Goal: Task Accomplishment & Management: Complete application form

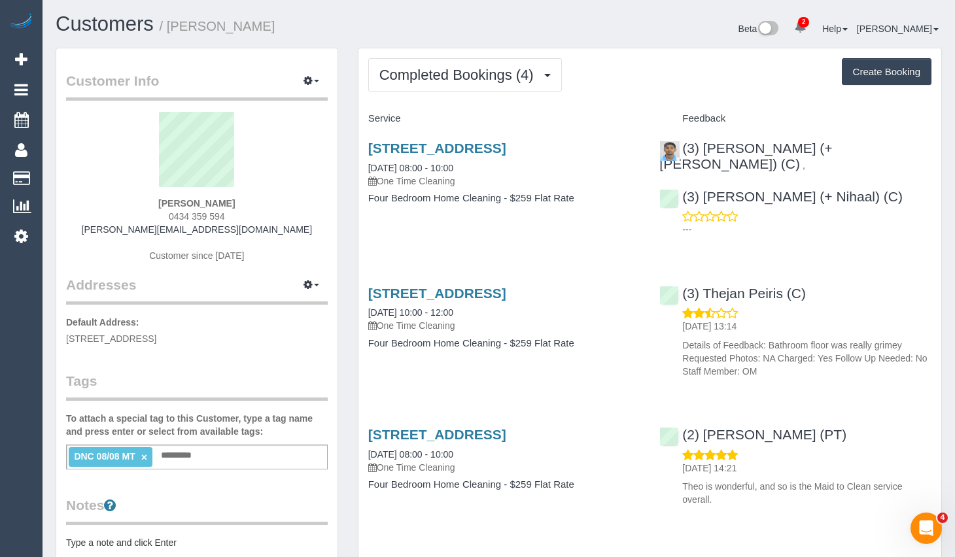
click at [941, 192] on div "Completed Bookings (4) Completed Bookings (4) Upcoming Bookings (1) Cancelled B…" at bounding box center [650, 394] width 584 height 693
click at [475, 69] on span "Completed Bookings (4)" at bounding box center [459, 75] width 161 height 16
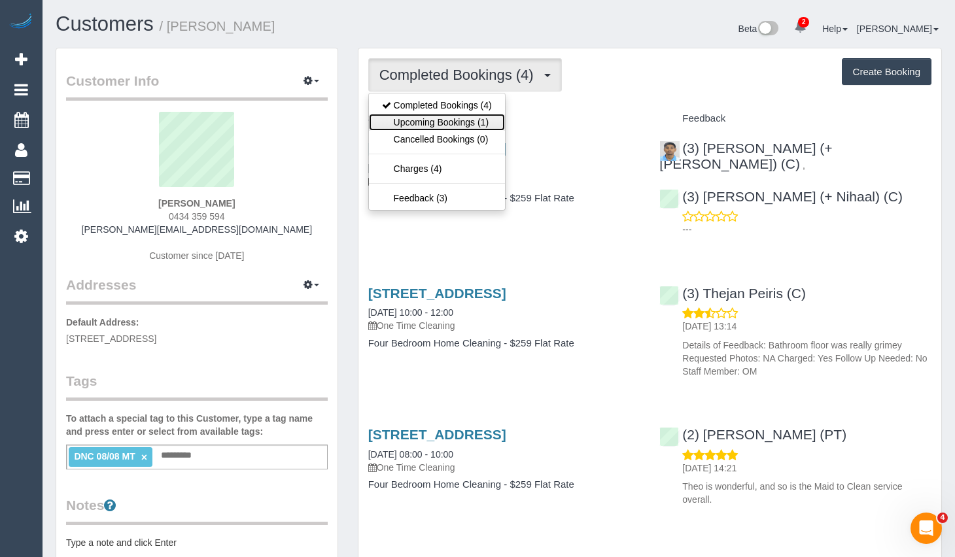
click at [464, 120] on link "Upcoming Bookings (1)" at bounding box center [437, 122] width 136 height 17
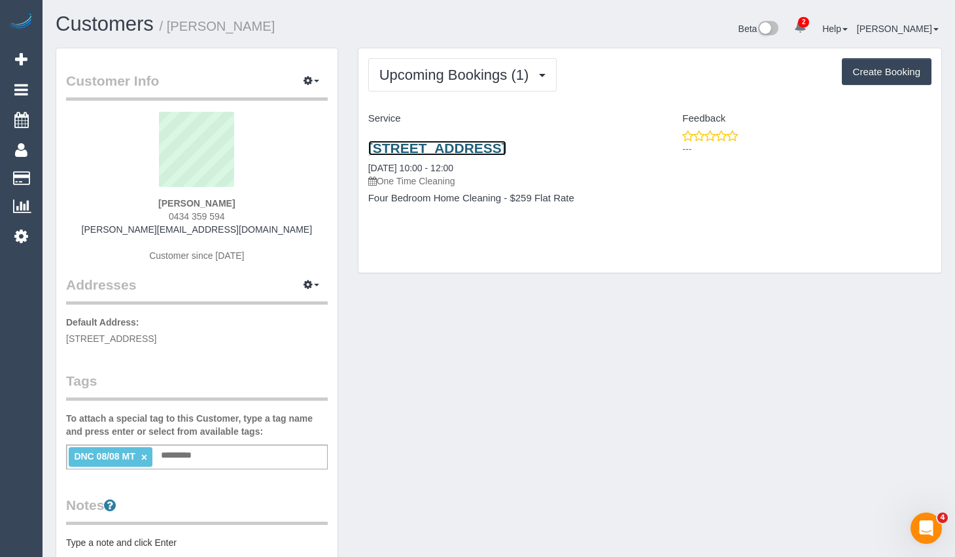
click at [506, 143] on link "644 Station St, Carlton North, VIC 3054" at bounding box center [437, 148] width 138 height 15
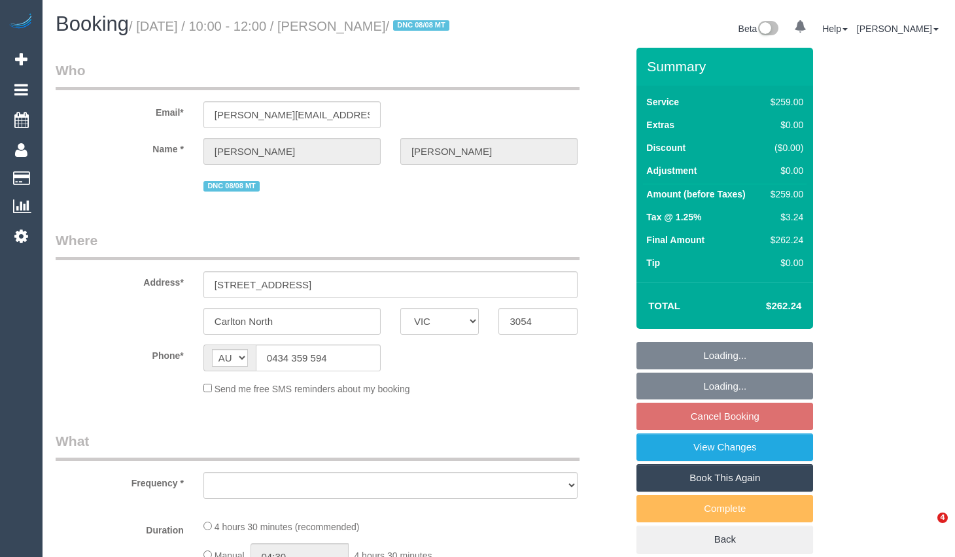
select select "VIC"
select select "object:570"
select select "number:27"
select select "number:14"
select select "number:19"
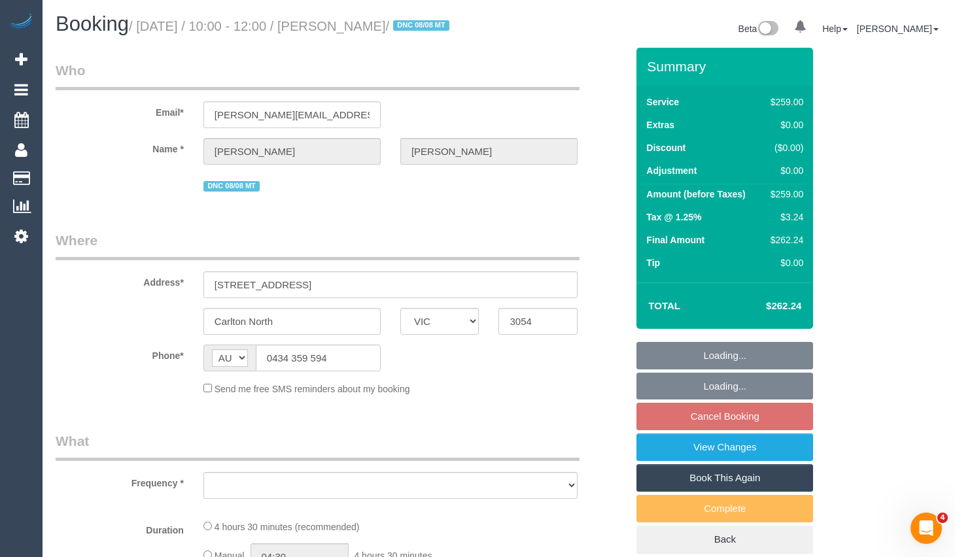
select select "number:25"
select select "number:11"
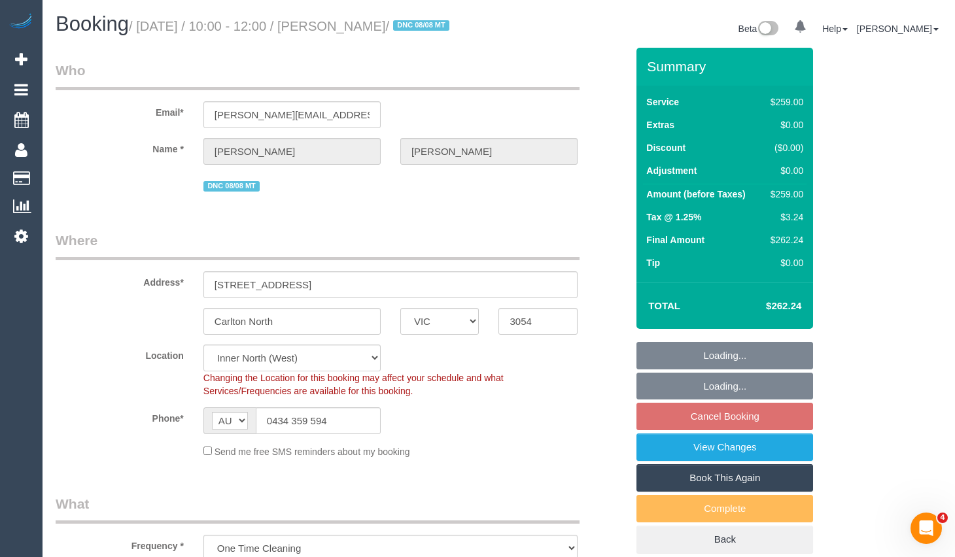
select select "string:stripe-pm_1RxxJz2GScqysDRVGwOlxkbV"
select select "object:723"
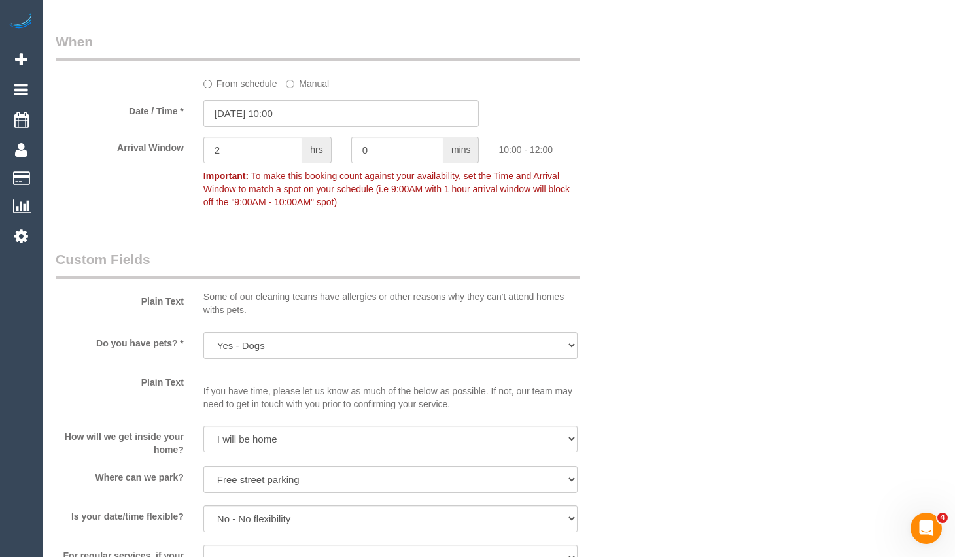
scroll to position [1373, 0]
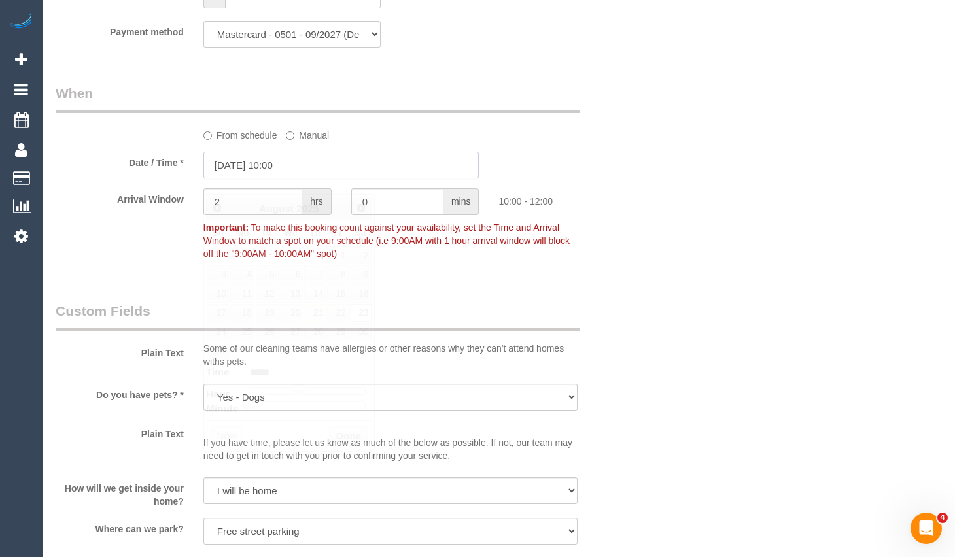
click at [270, 177] on input "23/08/2025 10:00" at bounding box center [341, 165] width 276 height 27
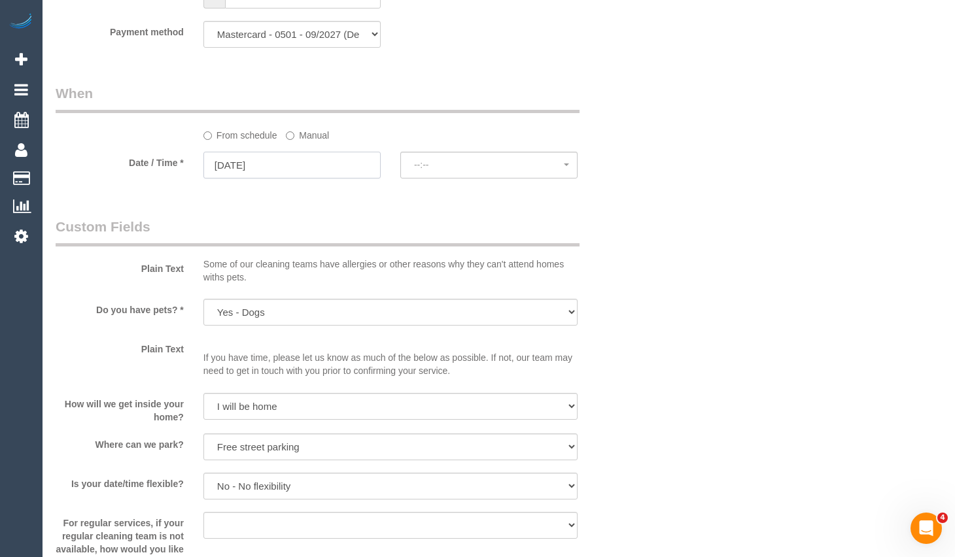
click at [314, 178] on input "23/08/2025" at bounding box center [291, 165] width 177 height 27
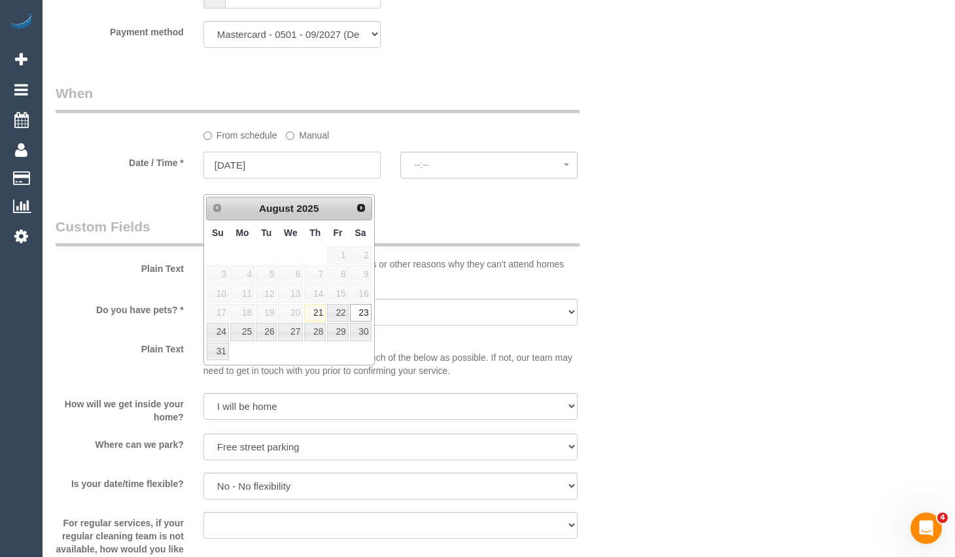
select select "spot13"
drag, startPoint x: 476, startPoint y: 216, endPoint x: 486, endPoint y: 206, distance: 14.3
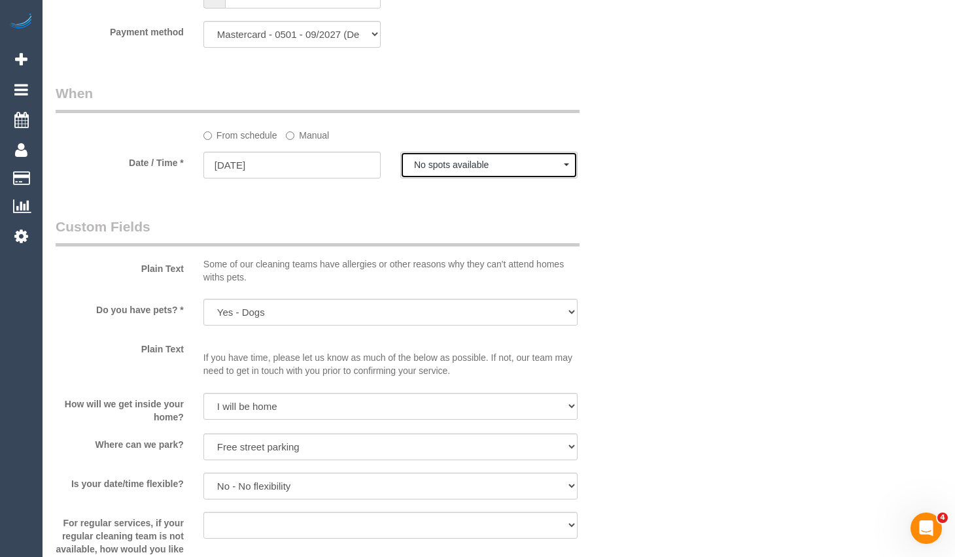
click at [484, 170] on span "No spots available" at bounding box center [489, 165] width 150 height 10
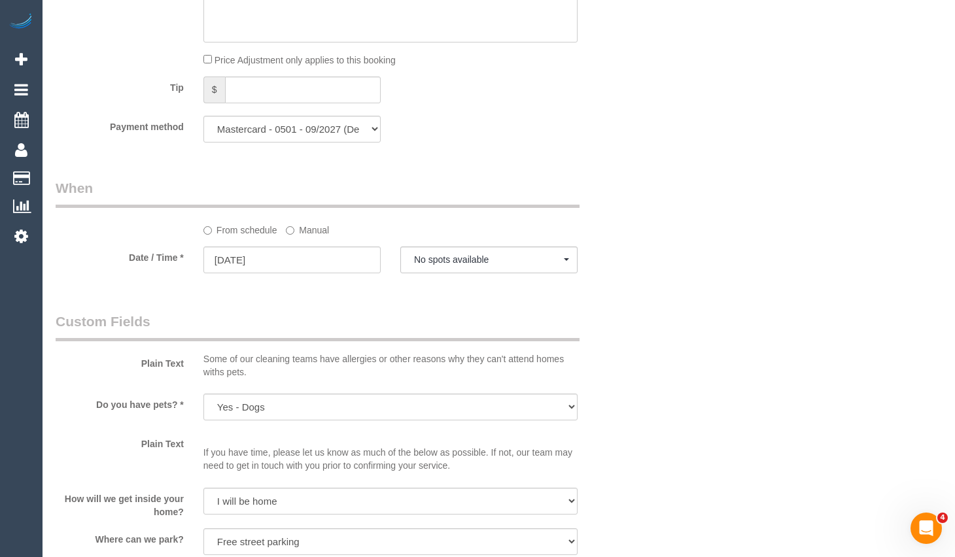
scroll to position [1308, 0]
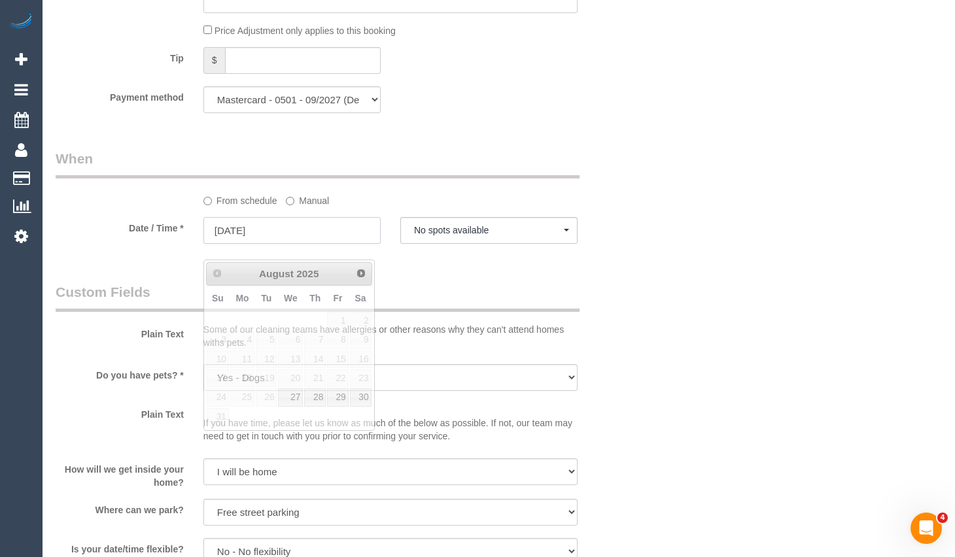
click at [326, 244] on input "23/08/2025" at bounding box center [291, 230] width 177 height 27
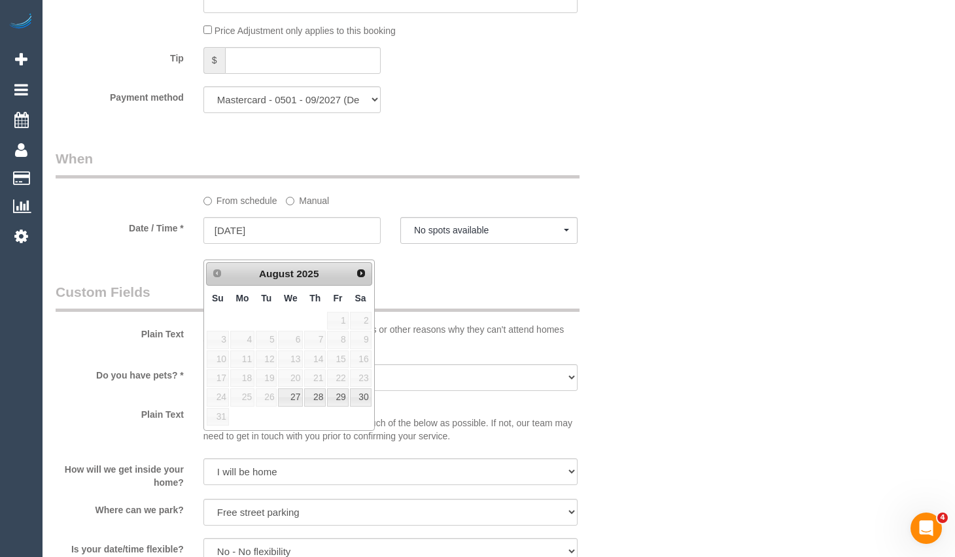
click at [923, 76] on div "Who Email* b.fehlberg@unimelb.edu.au Name * Belinda Fehlberg DNC 08/08 MT Where…" at bounding box center [499, 29] width 886 height 2578
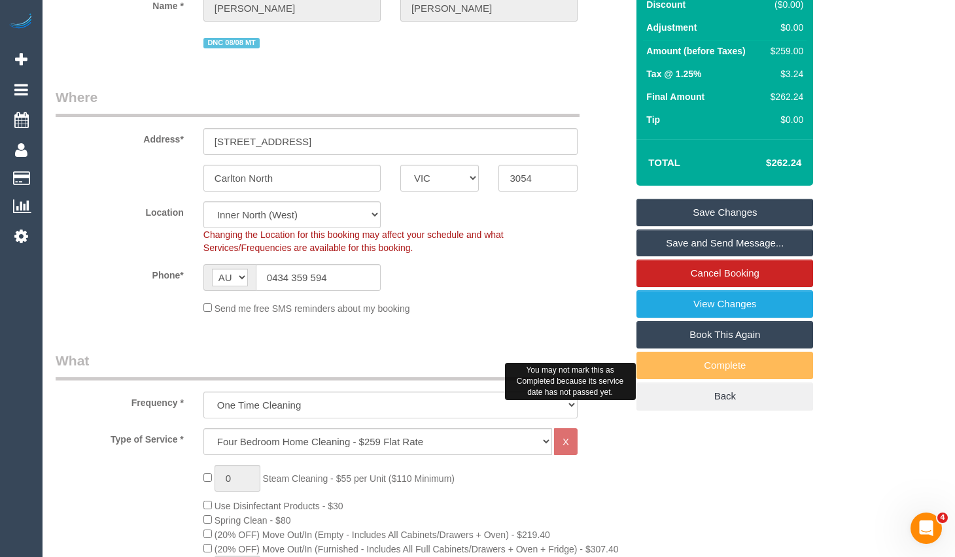
scroll to position [131, 0]
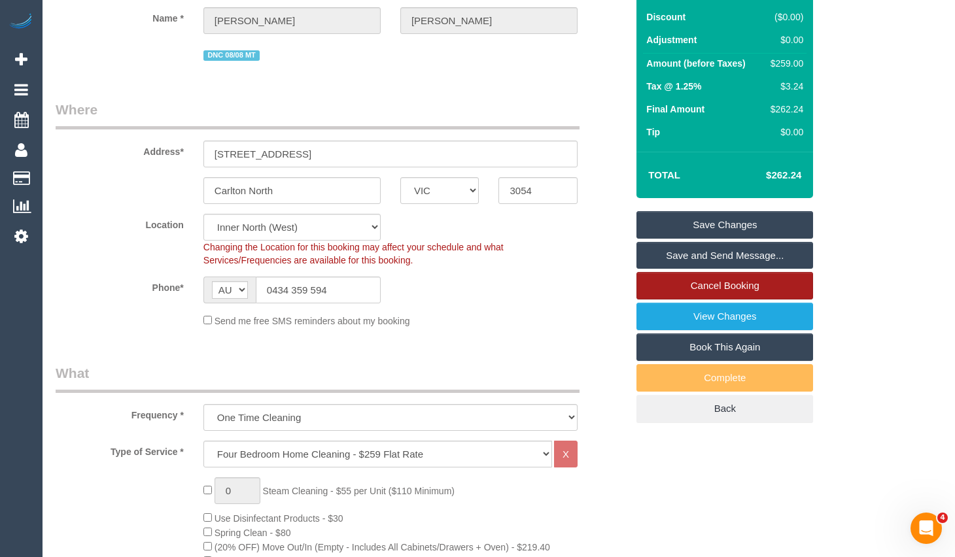
click at [756, 299] on link "Cancel Booking" at bounding box center [724, 285] width 177 height 27
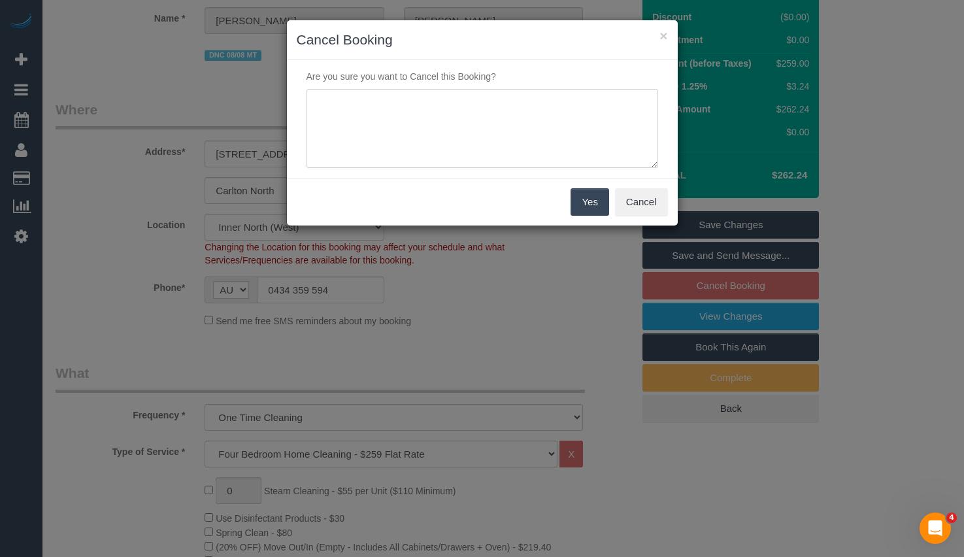
click at [483, 160] on textarea at bounding box center [483, 129] width 352 height 80
type textarea "Change of plan - MR"
click at [595, 208] on button "Yes" at bounding box center [590, 201] width 38 height 27
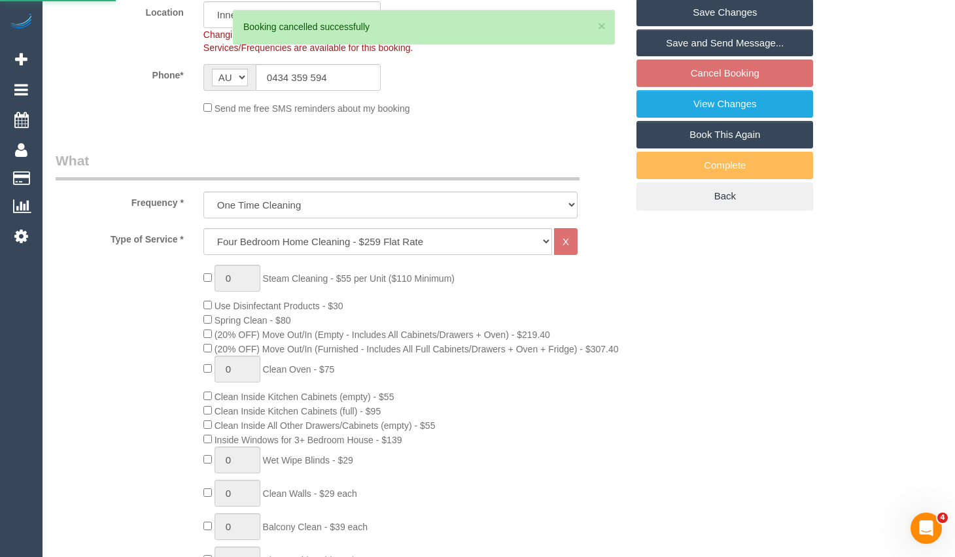
scroll to position [327, 0]
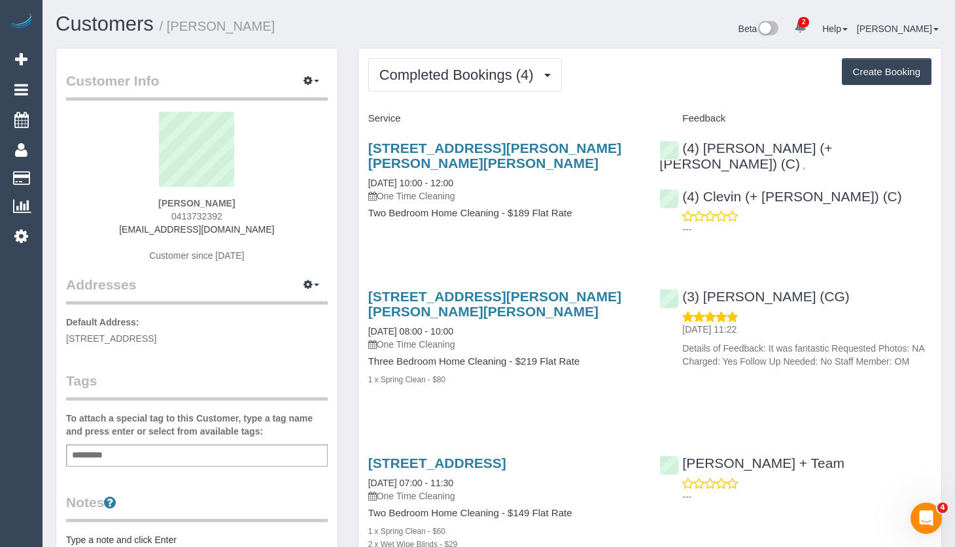
drag, startPoint x: 278, startPoint y: 230, endPoint x: 127, endPoint y: 231, distance: 151.0
click at [127, 231] on div "Scott Franklin 0413732392 scottafranklin12@gmail.com Customer since 2018" at bounding box center [197, 193] width 262 height 163
copy link "scottafranklin12@gmail.com"
click at [479, 86] on button "Completed Bookings (4)" at bounding box center [465, 74] width 194 height 33
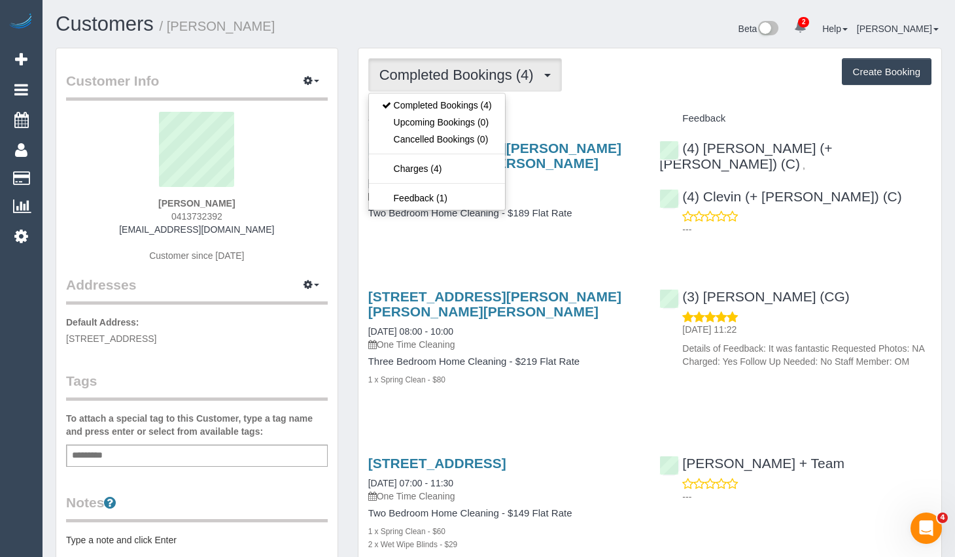
click at [936, 113] on div "Feedback" at bounding box center [795, 119] width 292 height 22
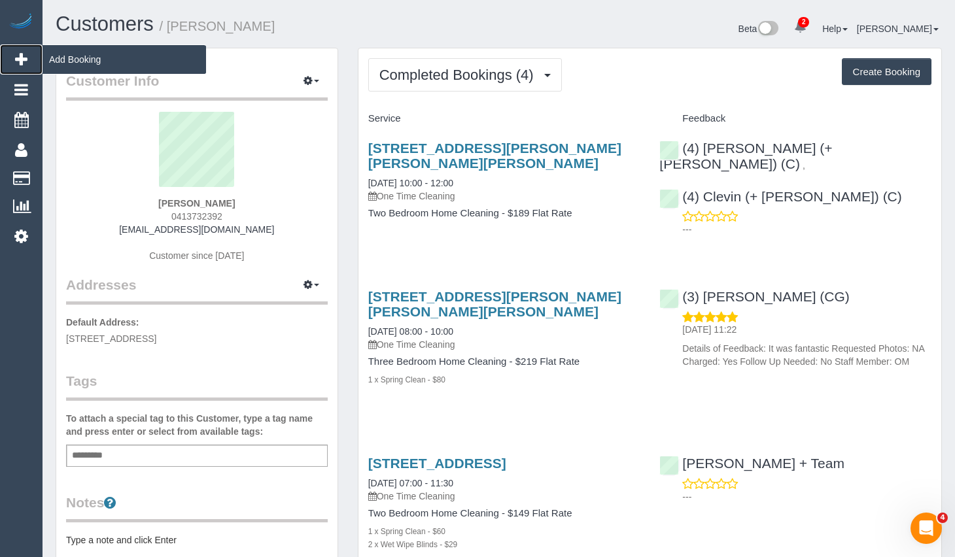
drag, startPoint x: 15, startPoint y: 56, endPoint x: 36, endPoint y: 56, distance: 20.9
click at [15, 55] on icon at bounding box center [21, 60] width 12 height 16
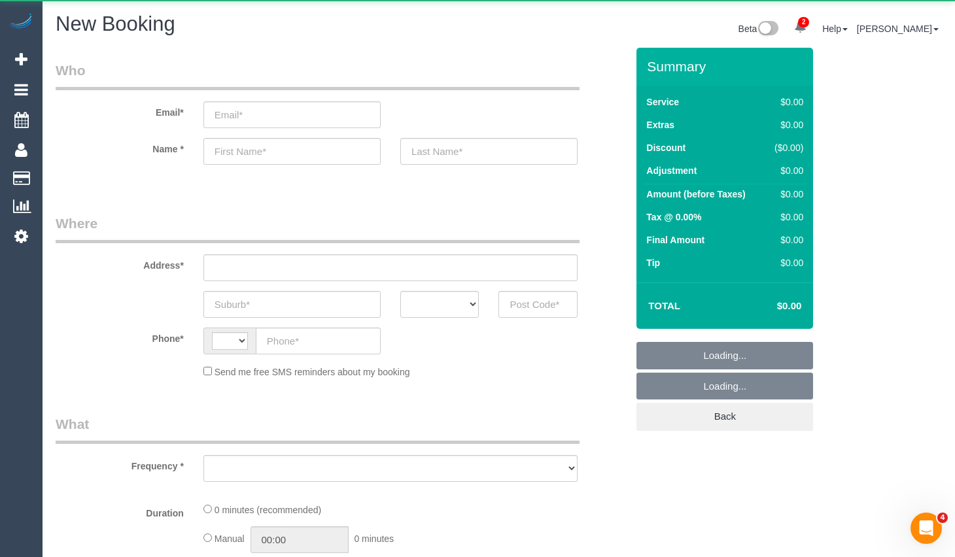
select select "string:AU"
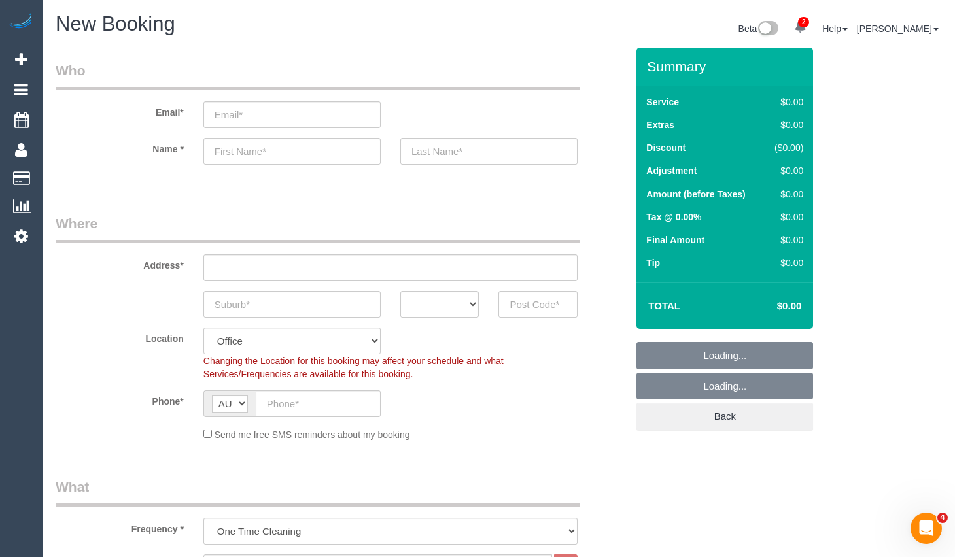
select select "object:2445"
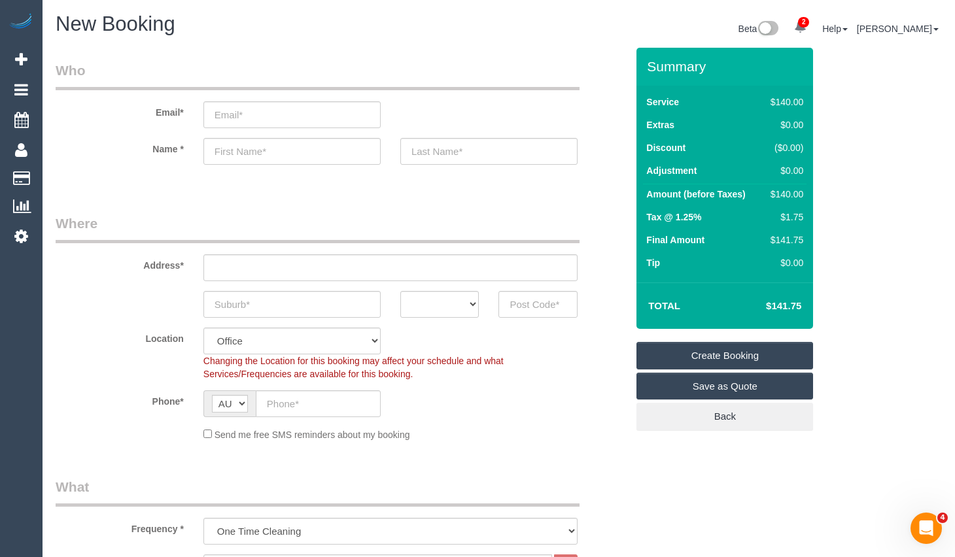
drag, startPoint x: 938, startPoint y: 85, endPoint x: 920, endPoint y: 93, distance: 19.3
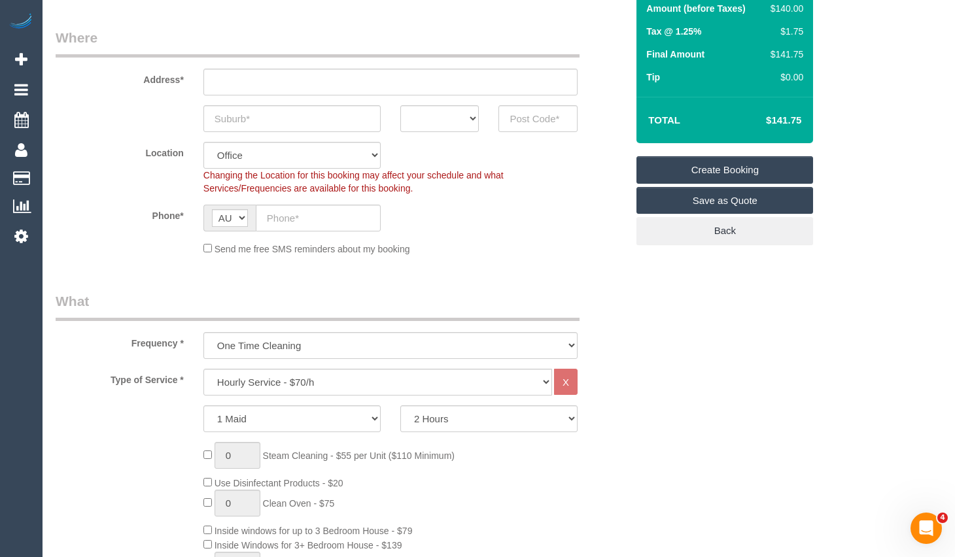
scroll to position [196, 0]
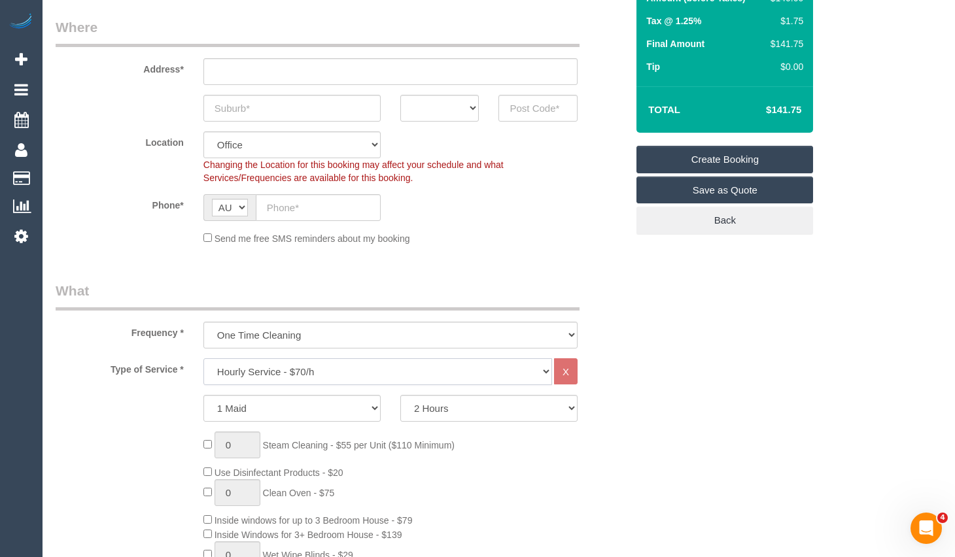
click at [439, 369] on select "Hourly Service - $70/h Hourly Service - $65/h Hourly Service - $60/h Hourly Ser…" at bounding box center [377, 371] width 348 height 27
select select "211"
click at [203, 358] on select "Hourly Service - $70/h Hourly Service - $65/h Hourly Service - $60/h Hourly Ser…" at bounding box center [377, 371] width 348 height 27
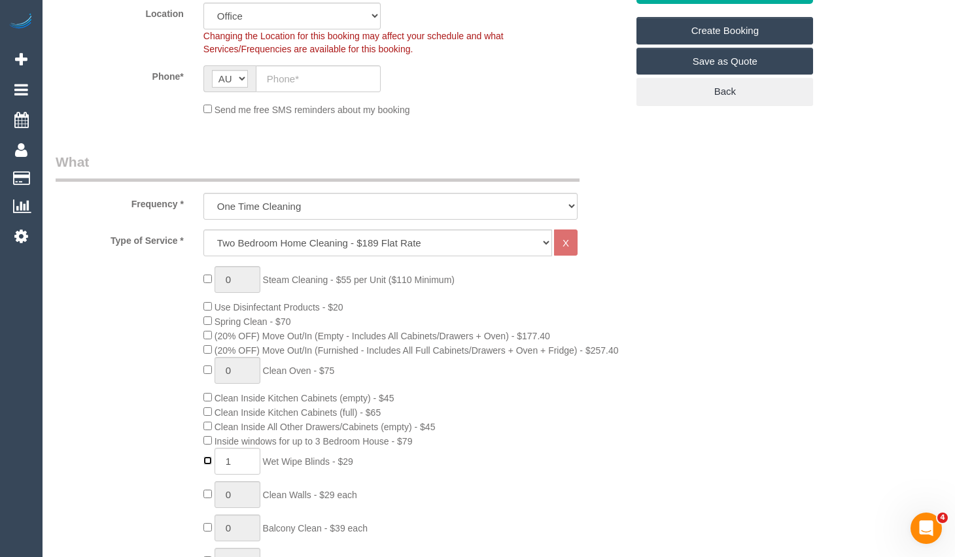
scroll to position [327, 0]
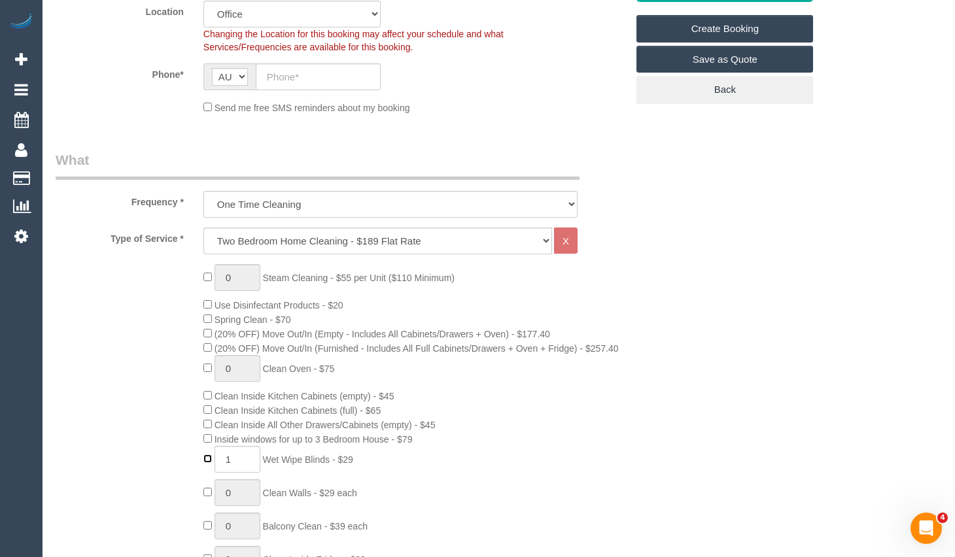
type input "0"
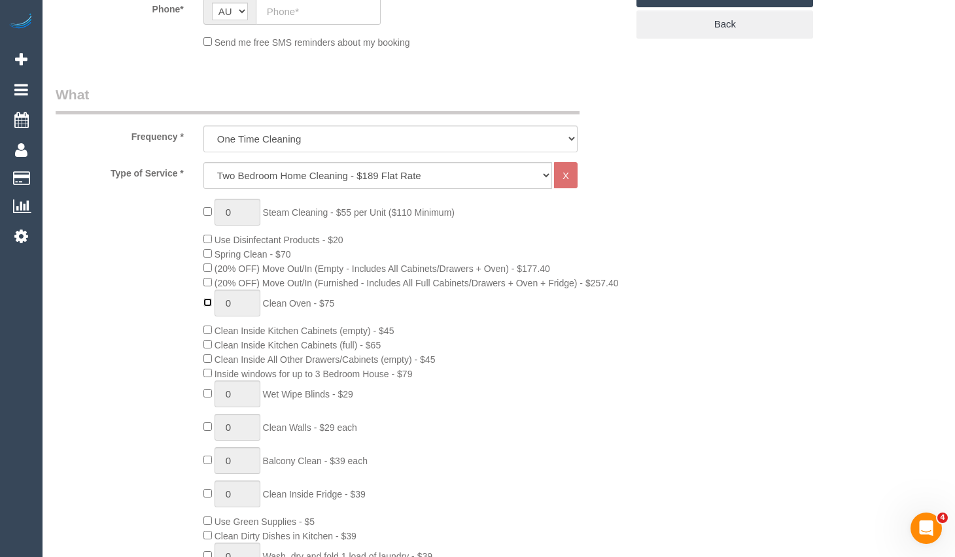
type input "1"
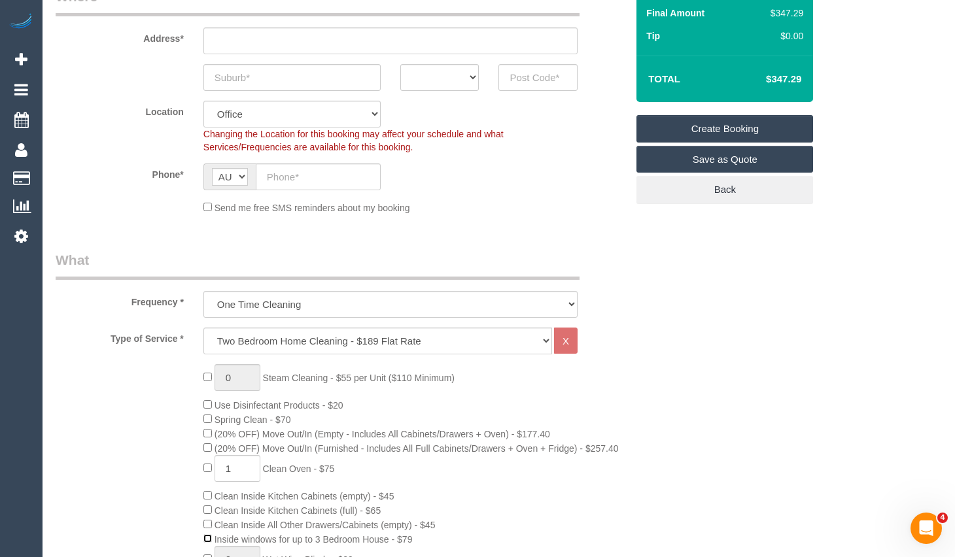
scroll to position [196, 0]
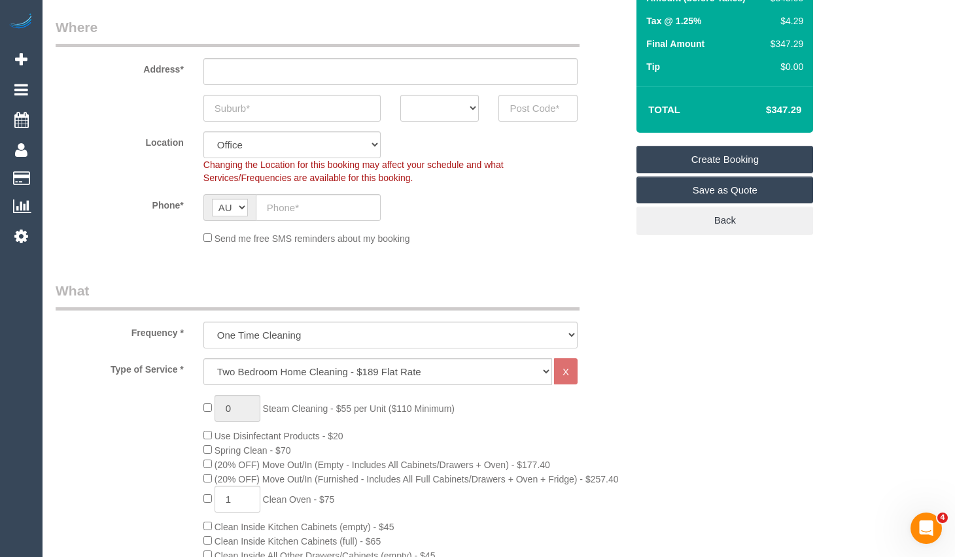
drag, startPoint x: 802, startPoint y: 112, endPoint x: 775, endPoint y: 115, distance: 26.4
click at [775, 115] on td "$347.29" at bounding box center [763, 109] width 85 height 33
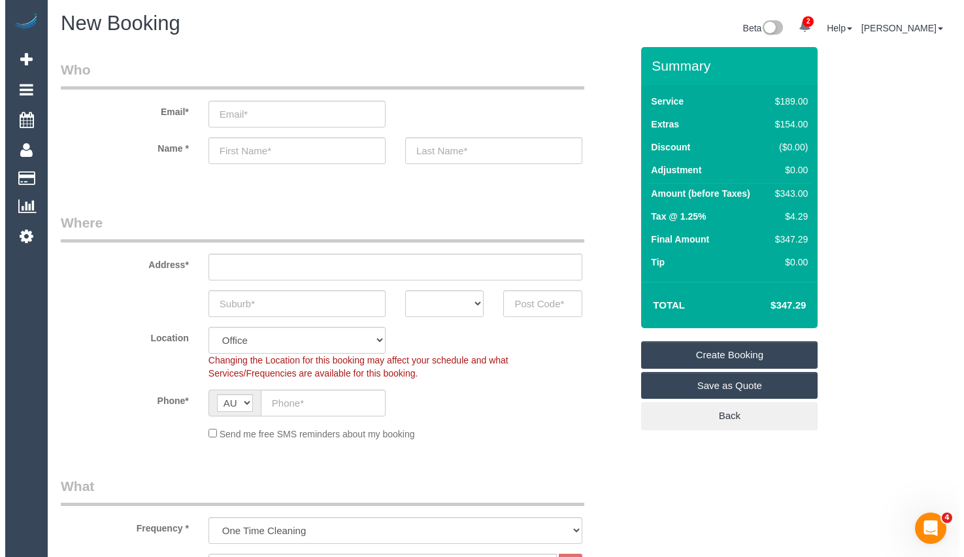
scroll to position [0, 0]
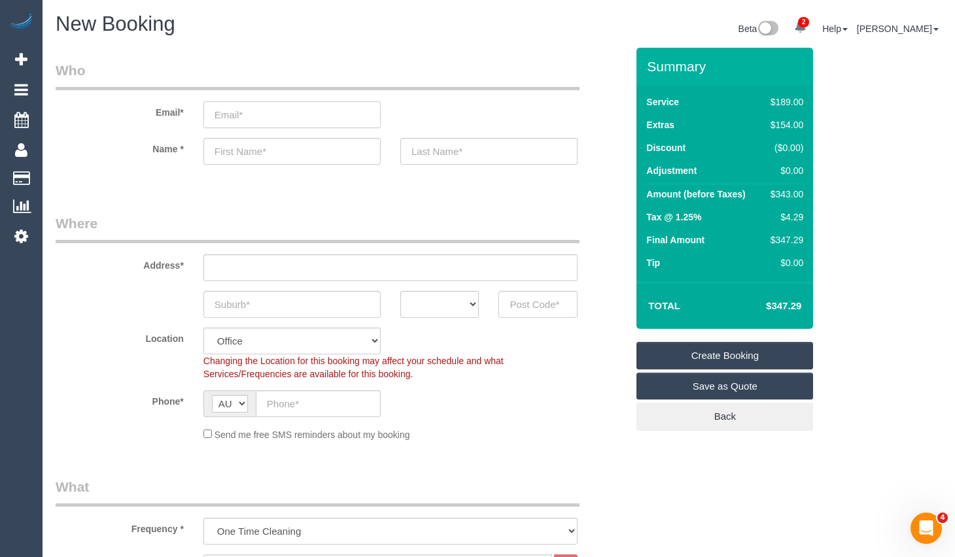
click at [304, 111] on input "email" at bounding box center [291, 114] width 177 height 27
drag, startPoint x: 278, startPoint y: 117, endPoint x: 212, endPoint y: 118, distance: 65.4
click at [212, 118] on input "marlenmhabob@gmail.com" at bounding box center [291, 114] width 177 height 27
type input "marlenemhabib@gmail.com"
click at [354, 159] on input "text" at bounding box center [291, 151] width 177 height 27
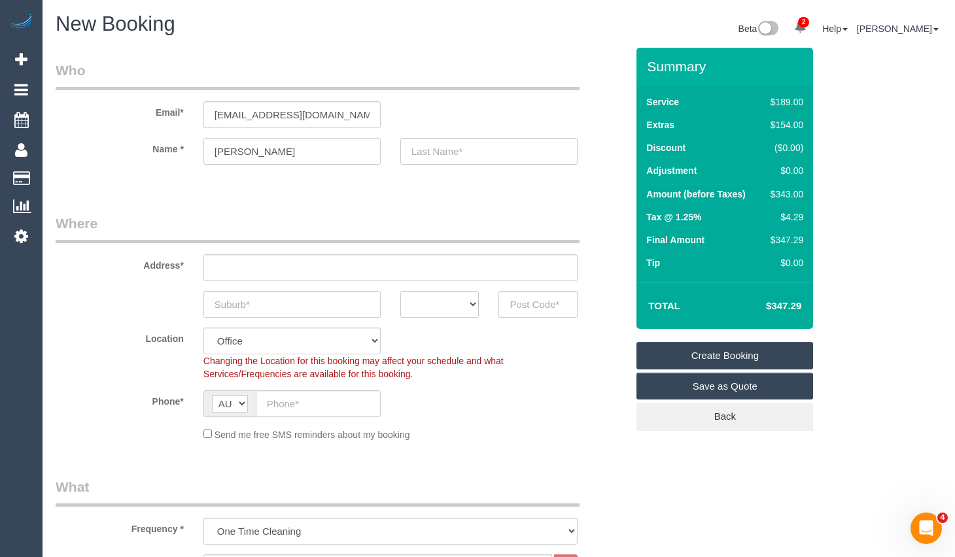
click at [226, 151] on input "MArlene" at bounding box center [291, 151] width 177 height 27
type input "Marlene"
click at [498, 156] on input "text" at bounding box center [488, 151] width 177 height 27
type input "Habob"
click at [790, 389] on link "Save as Quote" at bounding box center [724, 386] width 177 height 27
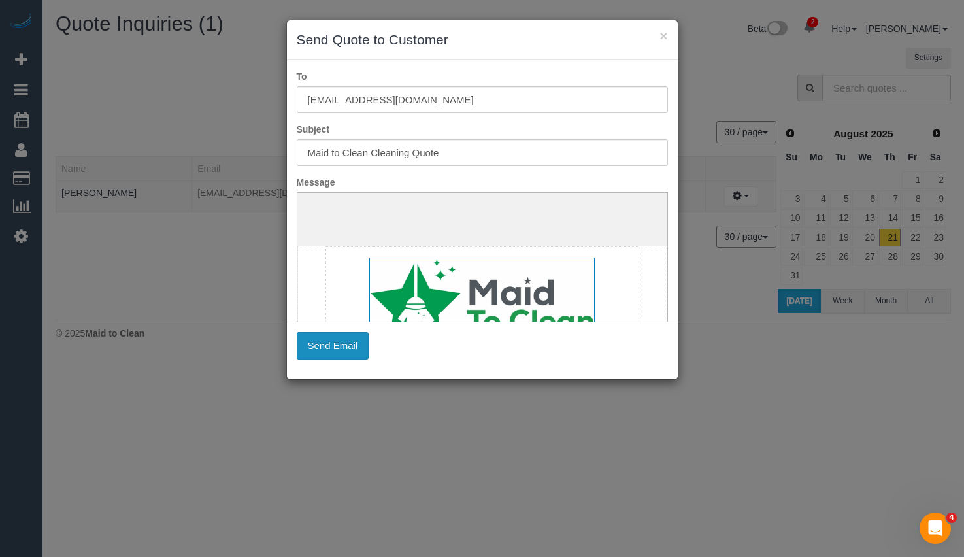
click at [331, 340] on button "Send Email" at bounding box center [333, 345] width 73 height 27
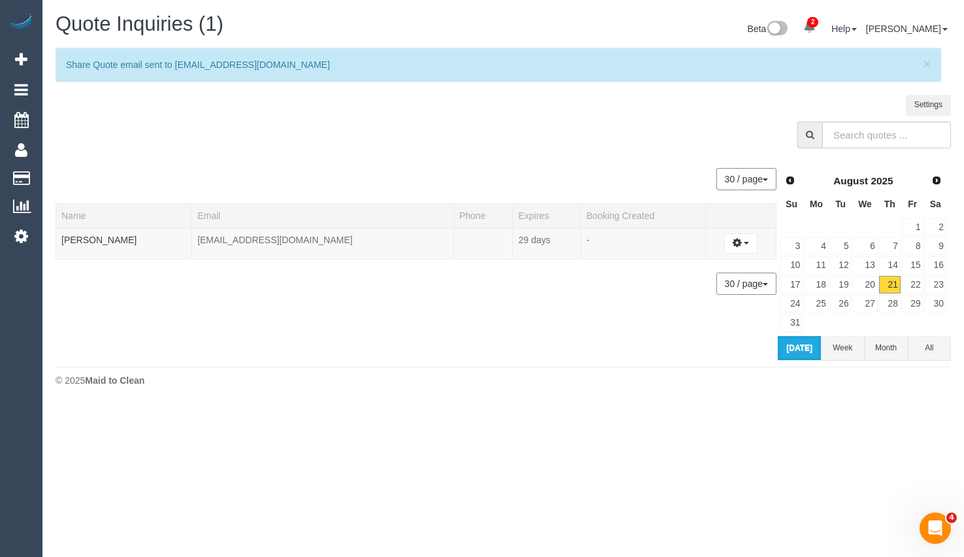
click at [929, 405] on div "Quote Inquiries (1) Beta 2 Your Notifications You have 0 alerts × You have 1 to…" at bounding box center [503, 203] width 922 height 406
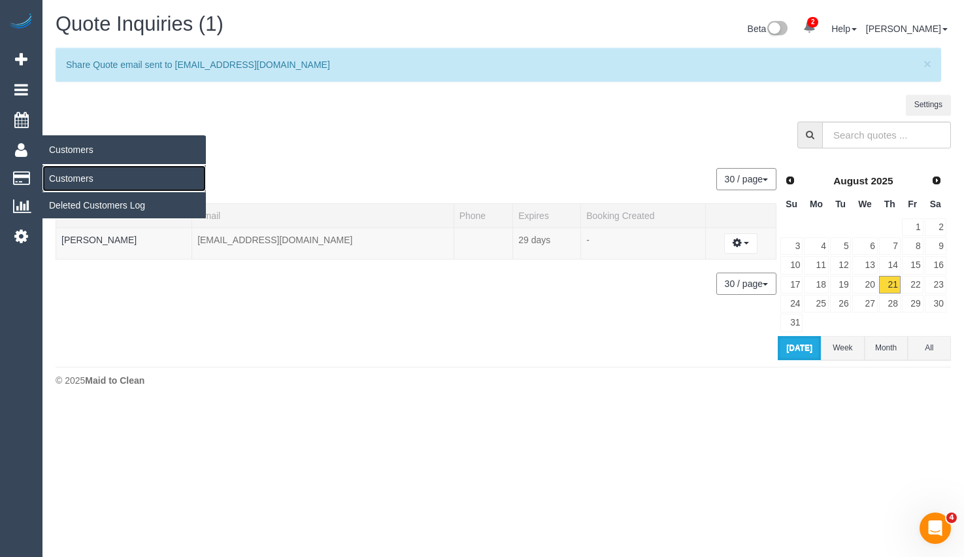
click at [78, 178] on link "Customers" at bounding box center [123, 178] width 163 height 26
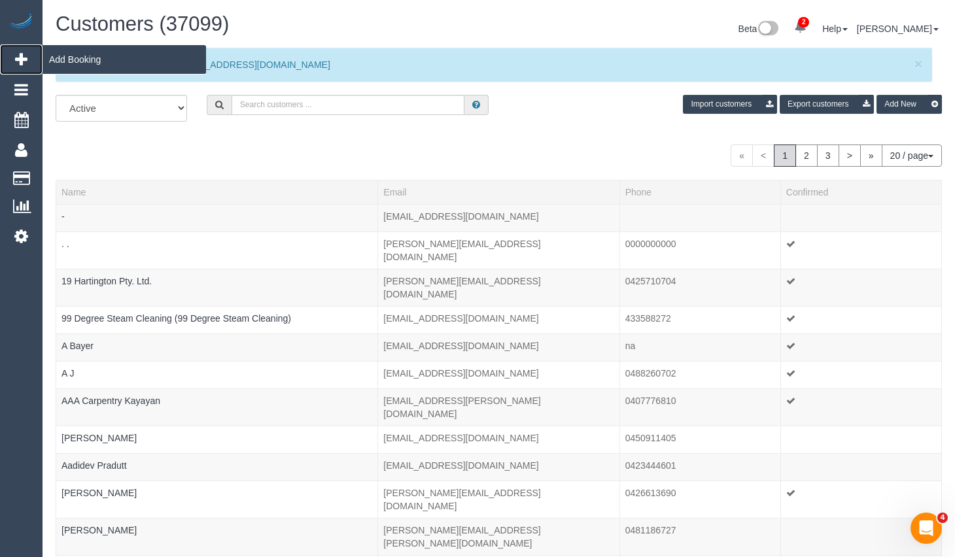
click at [27, 56] on icon at bounding box center [21, 60] width 12 height 16
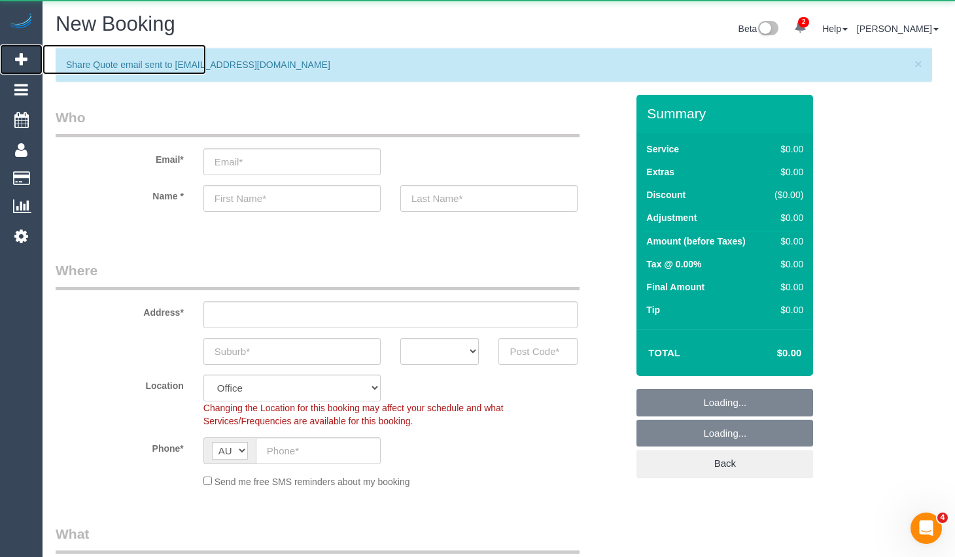
select select "object:3163"
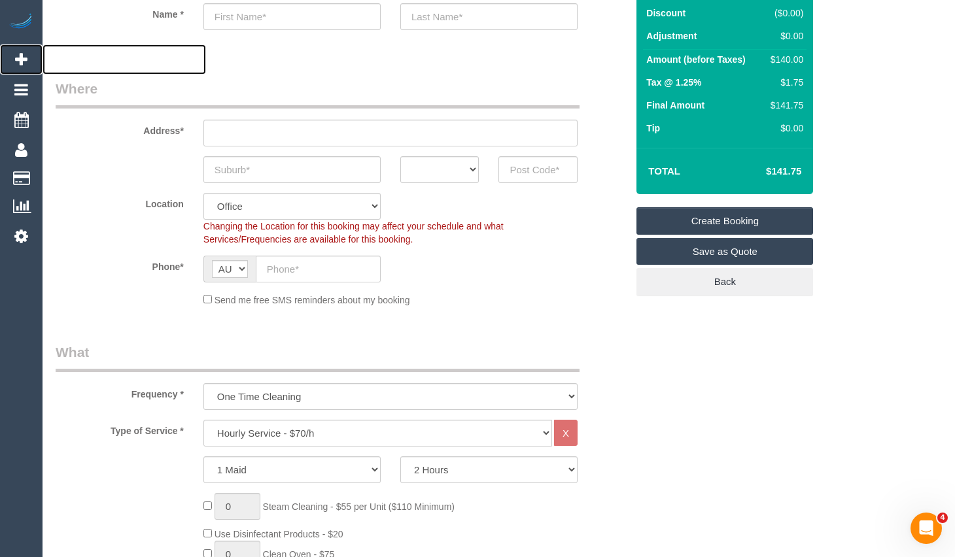
scroll to position [196, 0]
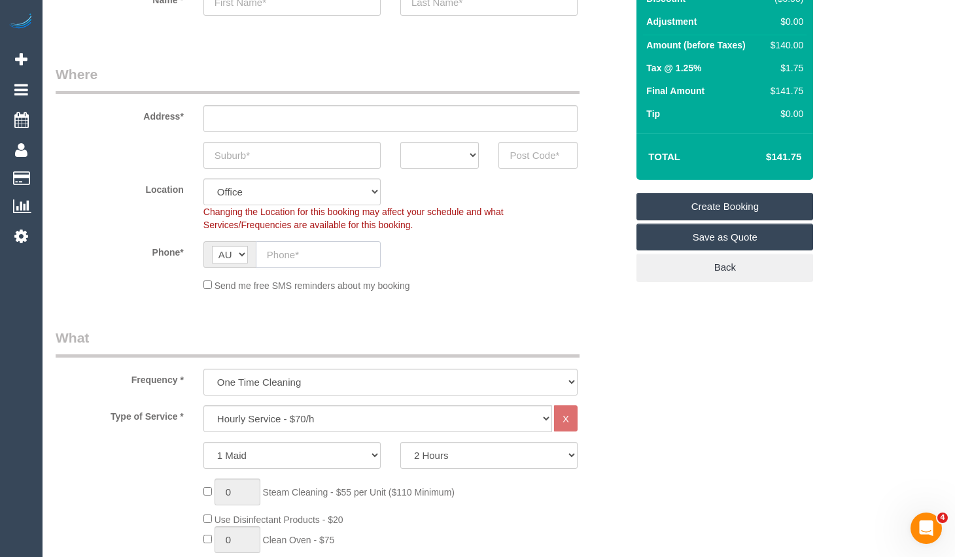
click at [342, 265] on input "text" at bounding box center [318, 254] width 125 height 27
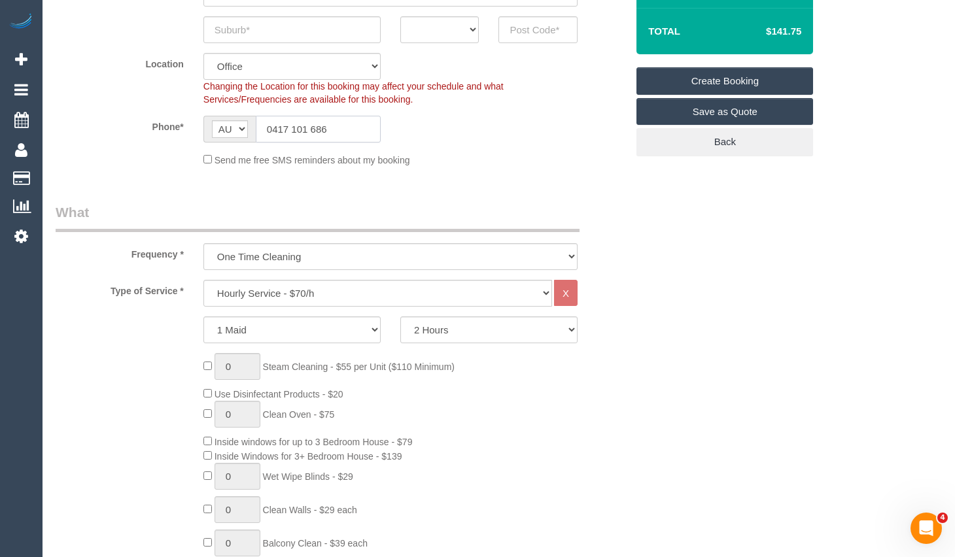
scroll to position [327, 0]
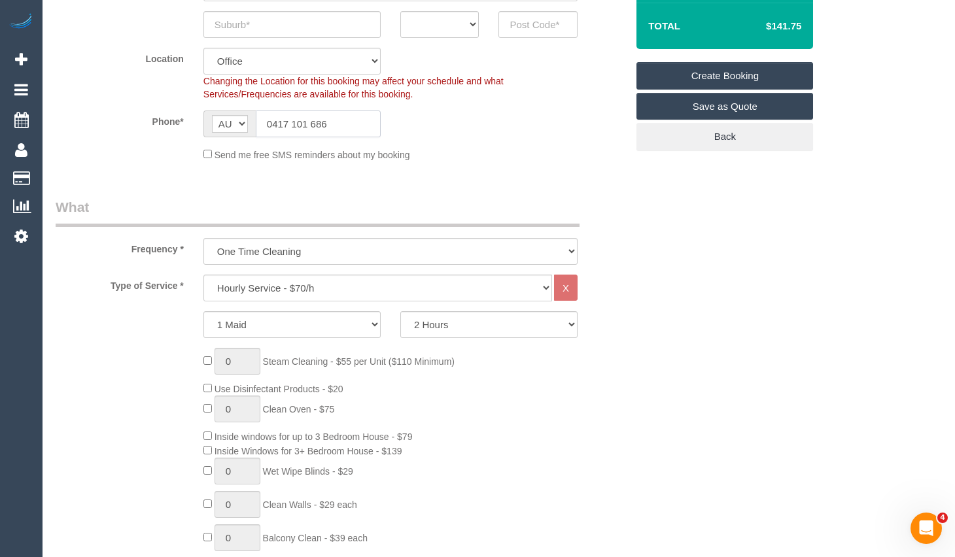
type input "0417 101 686"
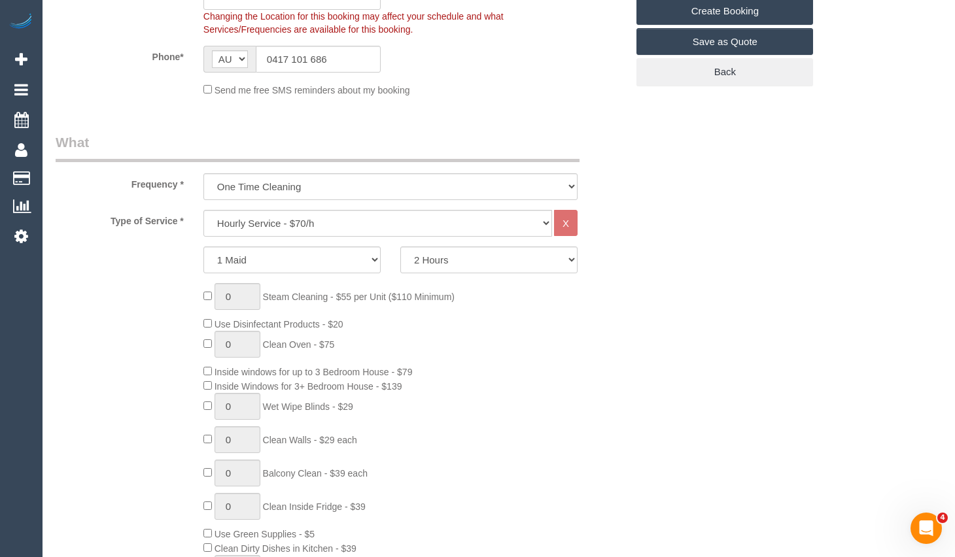
scroll to position [392, 0]
click at [388, 222] on select "Hourly Service - $70/h Hourly Service - $65/h Hourly Service - $60/h Hourly Ser…" at bounding box center [377, 222] width 348 height 27
click at [203, 209] on select "Hourly Service - $70/h Hourly Service - $65/h Hourly Service - $60/h Hourly Ser…" at bounding box center [377, 222] width 348 height 27
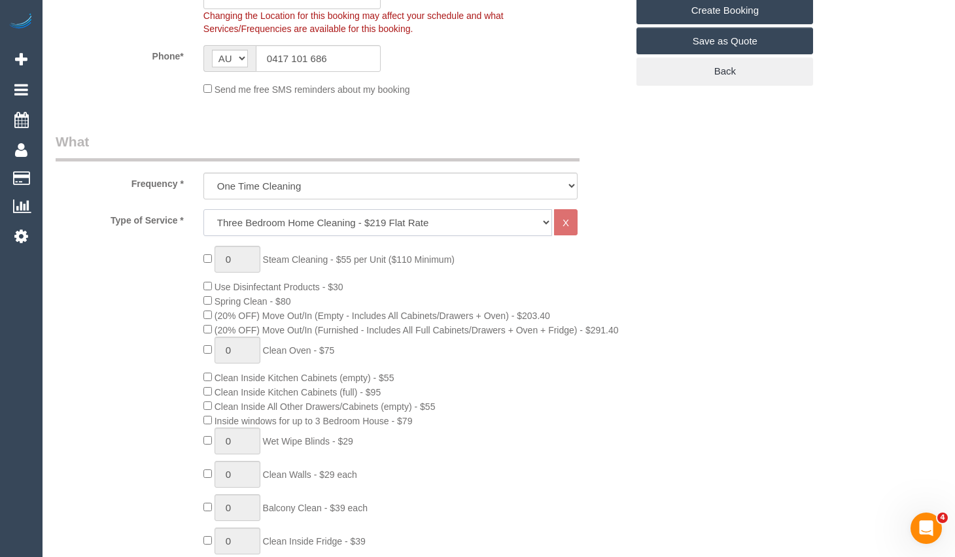
click at [433, 221] on select "Hourly Service - $70/h Hourly Service - $65/h Hourly Service - $60/h Hourly Ser…" at bounding box center [377, 222] width 348 height 27
click at [203, 209] on select "Hourly Service - $70/h Hourly Service - $65/h Hourly Service - $60/h Hourly Ser…" at bounding box center [377, 222] width 348 height 27
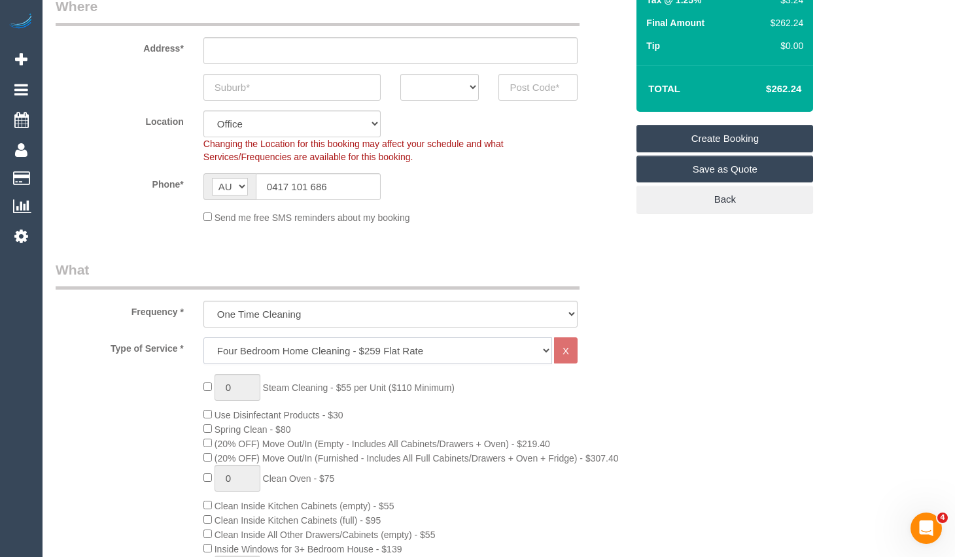
scroll to position [262, 0]
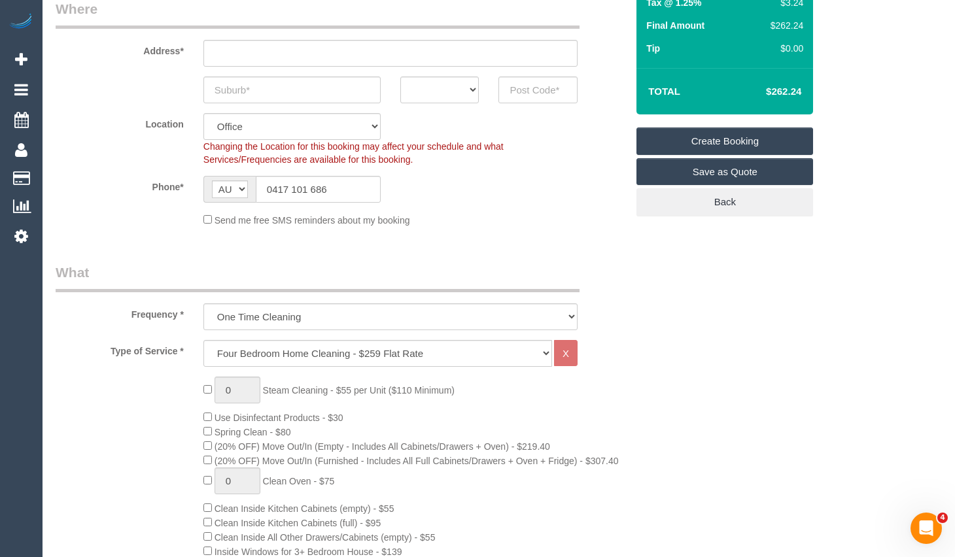
click at [392, 350] on select "Hourly Service - $70/h Hourly Service - $65/h Hourly Service - $60/h Hourly Ser…" at bounding box center [377, 353] width 348 height 27
select select "209"
click at [203, 340] on select "Hourly Service - $70/h Hourly Service - $65/h Hourly Service - $60/h Hourly Ser…" at bounding box center [377, 353] width 348 height 27
select select "1"
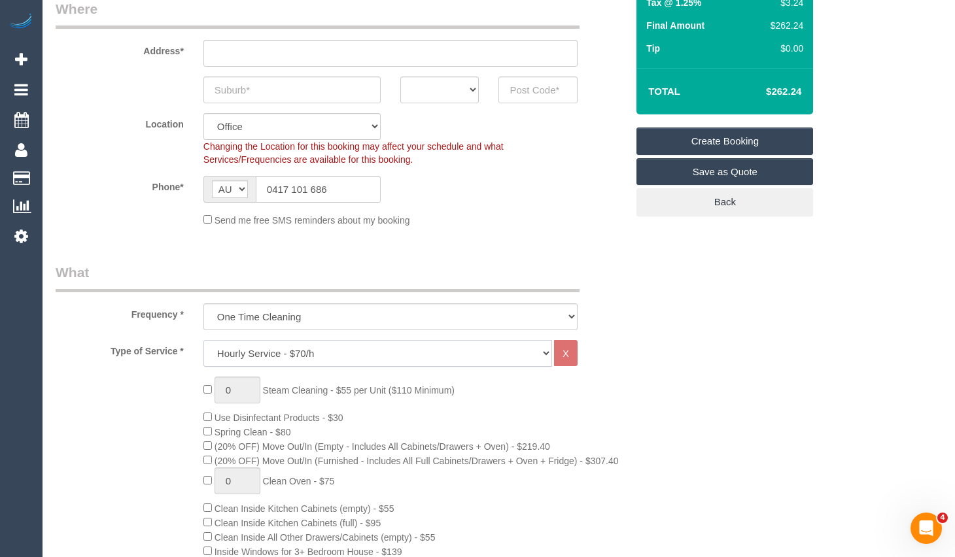
select select "120"
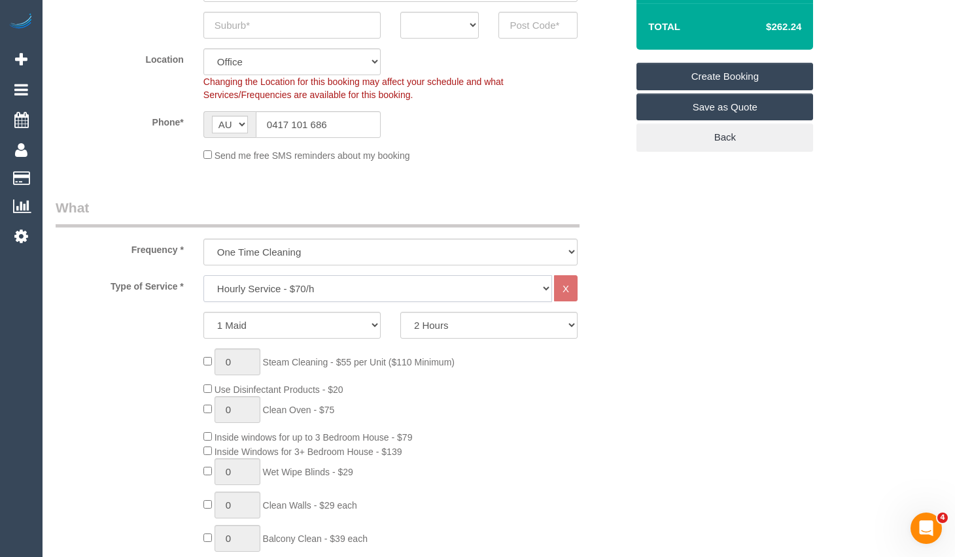
scroll to position [327, 0]
click at [322, 26] on input "text" at bounding box center [291, 24] width 177 height 27
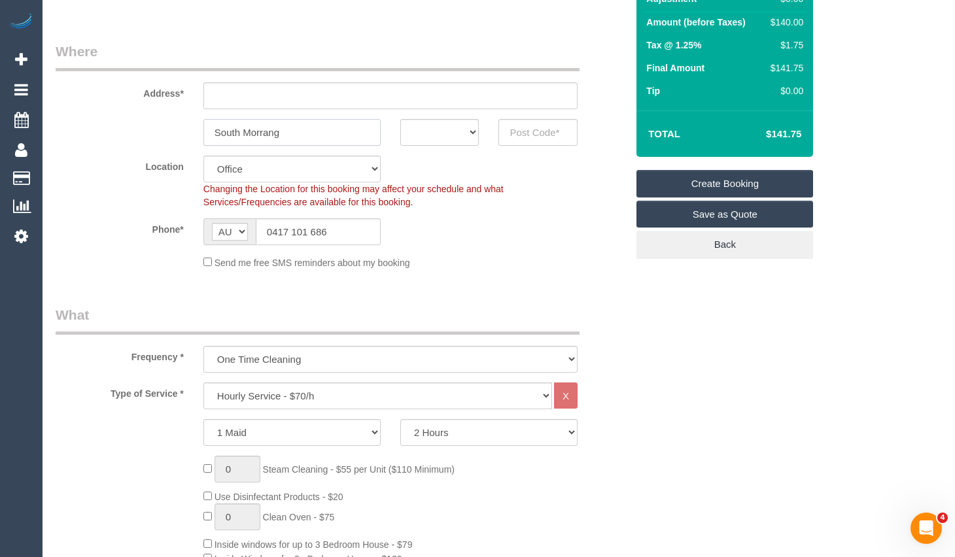
drag, startPoint x: 177, startPoint y: 1, endPoint x: 165, endPoint y: -1, distance: 12.6
click at [165, 0] on html "2 Beta Your Notifications You have 0 alerts × You have 1 to charge for 20/08/20…" at bounding box center [477, 59] width 955 height 557
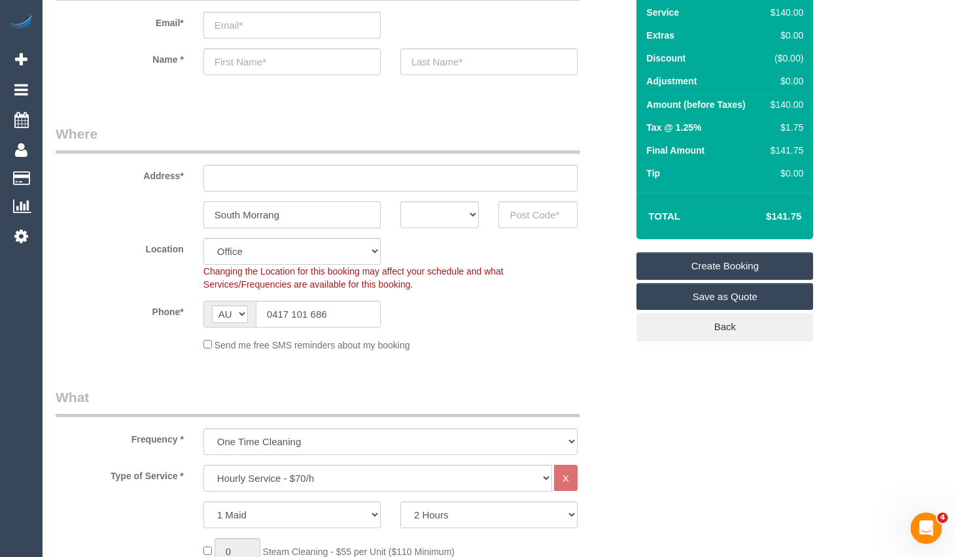
type input "South Morrang"
click at [532, 212] on input "text" at bounding box center [537, 214] width 79 height 27
type input "3752"
drag, startPoint x: 461, startPoint y: 212, endPoint x: 460, endPoint y: 228, distance: 15.1
click at [461, 213] on select "ACT NSW NT QLD SA TAS VIC WA" at bounding box center [439, 214] width 79 height 27
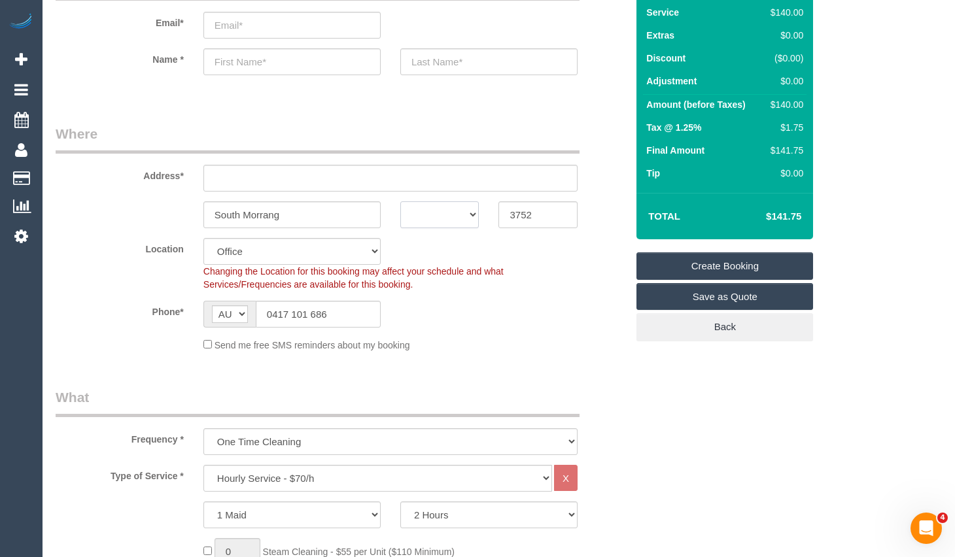
select select "VIC"
click at [400, 201] on select "ACT NSW NT QLD SA TAS VIC WA" at bounding box center [439, 214] width 79 height 27
drag, startPoint x: 390, startPoint y: 178, endPoint x: 394, endPoint y: 158, distance: 21.3
click at [388, 175] on input "text" at bounding box center [390, 178] width 374 height 27
type input "1"
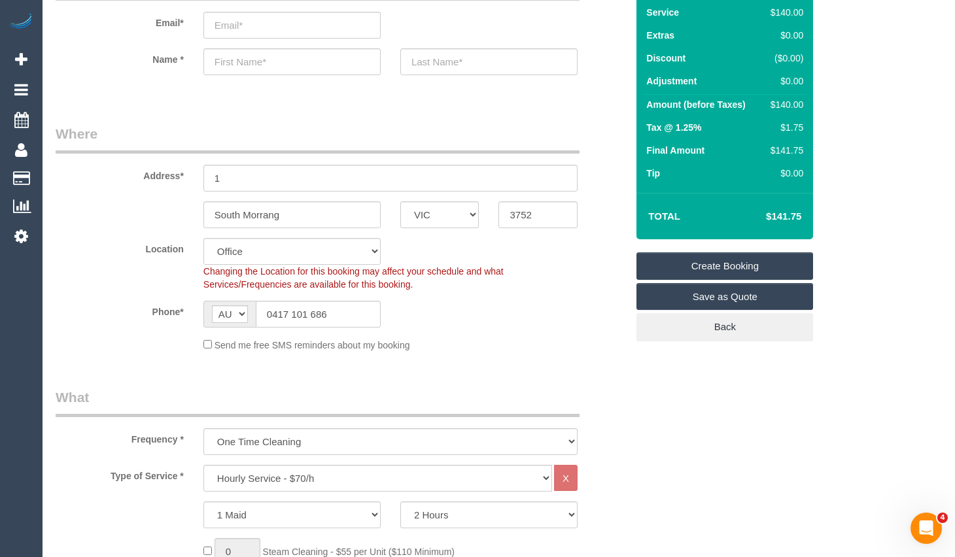
drag, startPoint x: 403, startPoint y: 144, endPoint x: 411, endPoint y: 134, distance: 12.2
click at [403, 139] on legend "Where" at bounding box center [318, 138] width 524 height 29
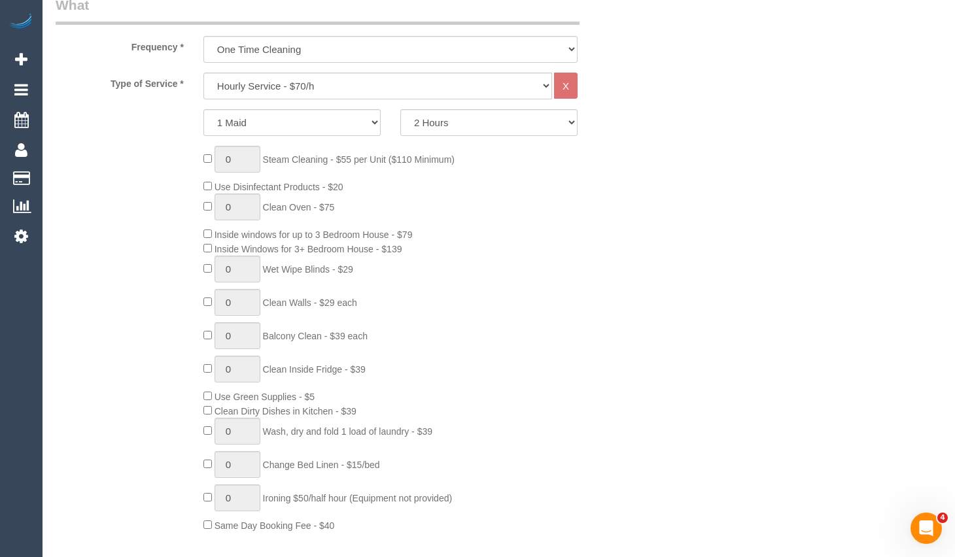
select select "51"
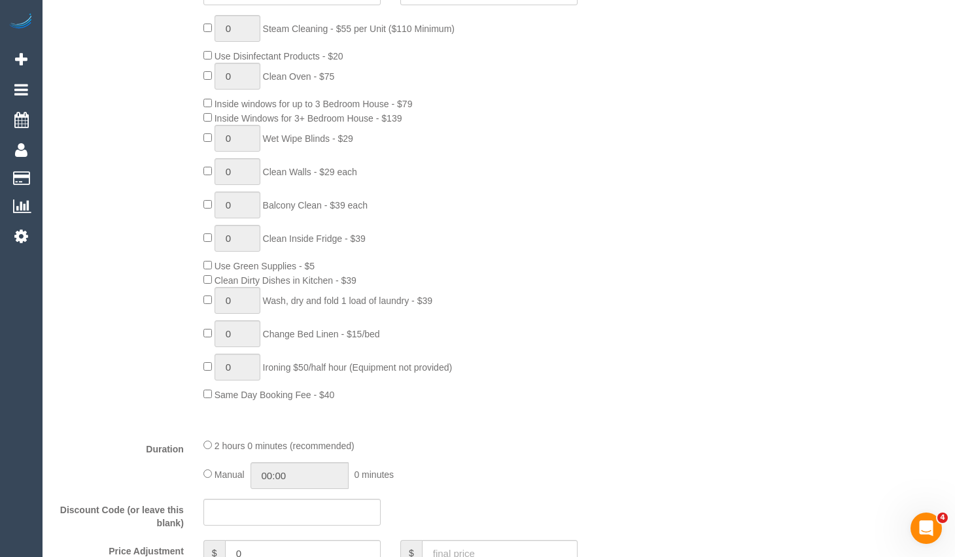
select select "object:4915"
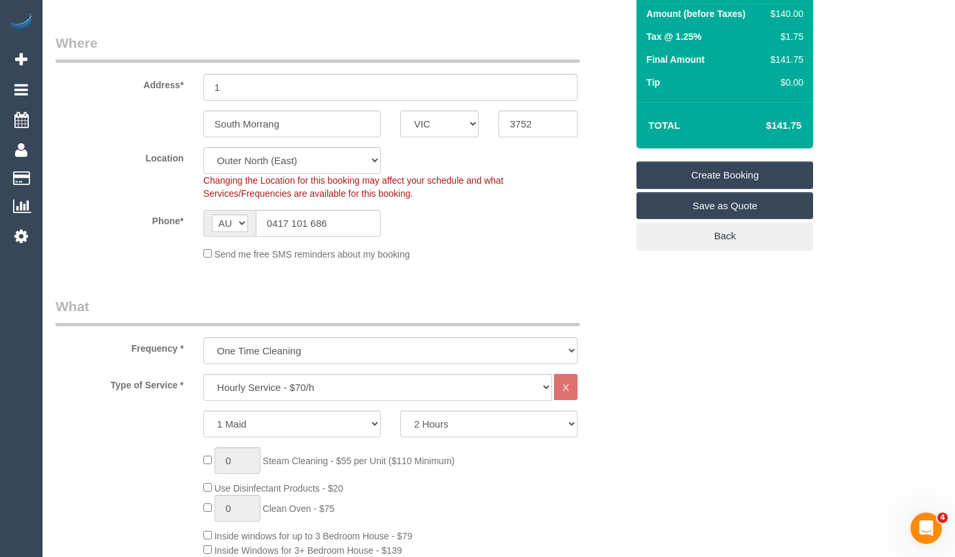
scroll to position [202, 0]
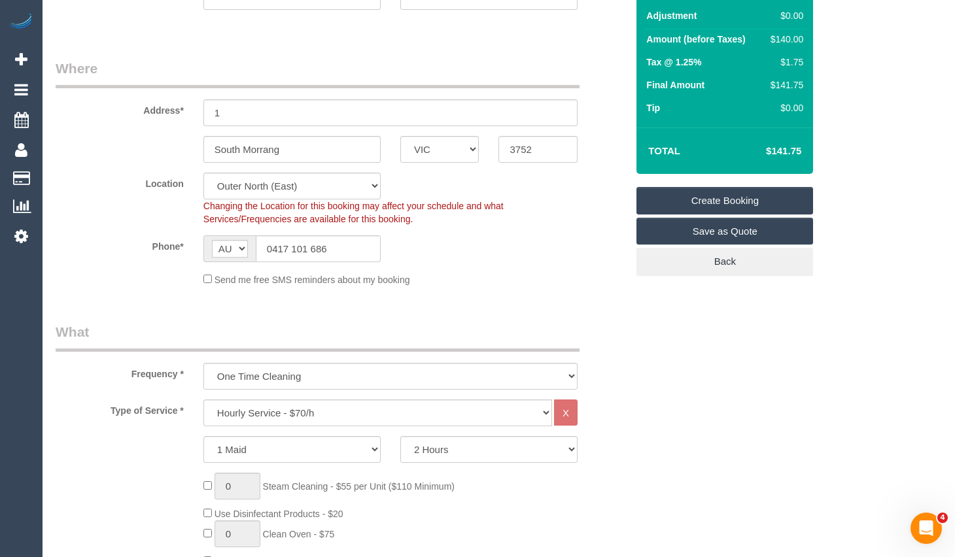
drag, startPoint x: 948, startPoint y: 44, endPoint x: 456, endPoint y: 84, distance: 493.3
click at [261, 148] on input "South Morrang" at bounding box center [291, 149] width 177 height 27
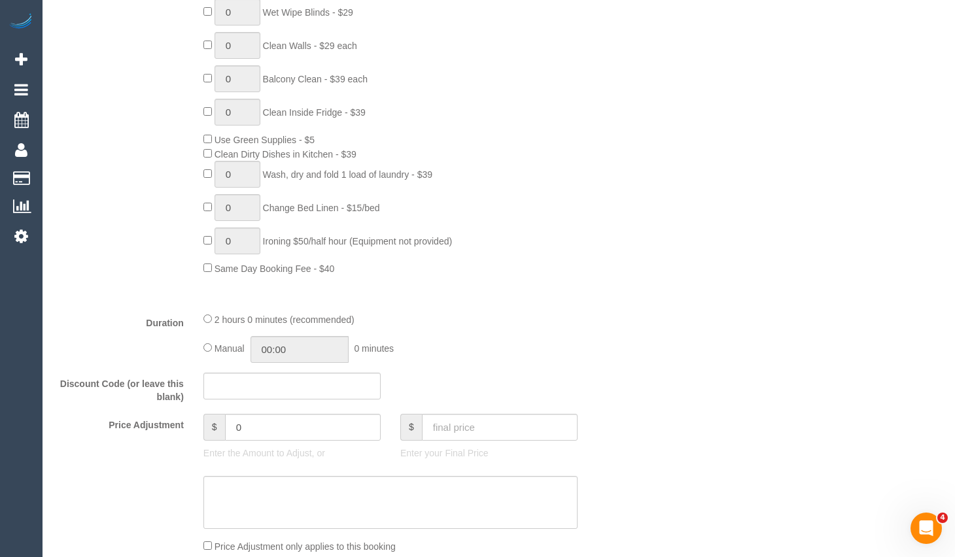
scroll to position [790, 0]
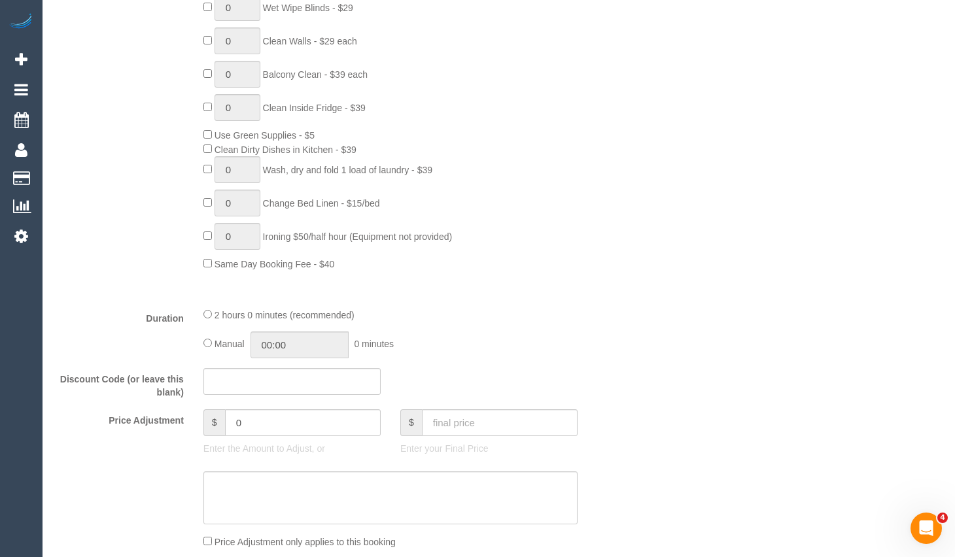
type input "South Morang"
click at [949, 122] on div "Who Email* Name * Where Address* 1 South Morang ACT NSW NT QLD SA TAS VIC WA 37…" at bounding box center [499, 501] width 906 height 2395
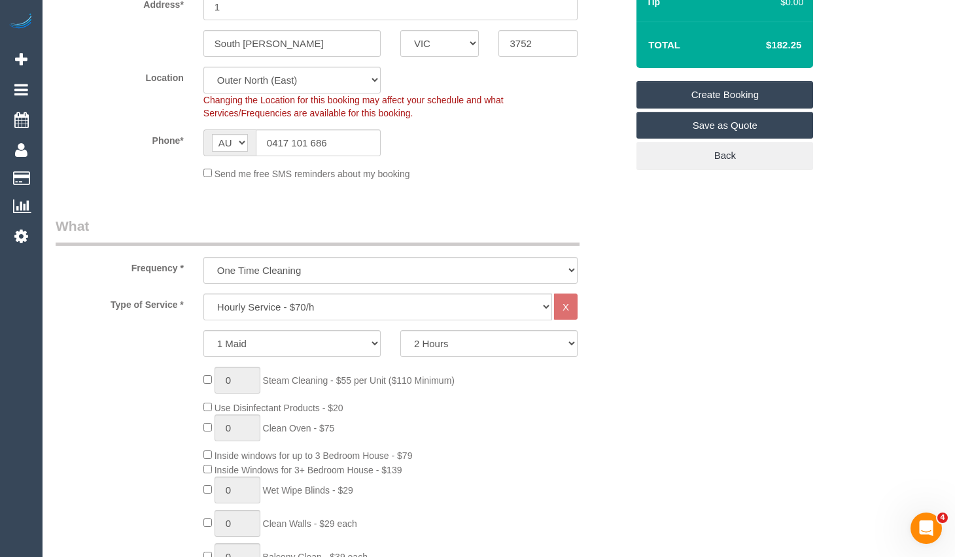
scroll to position [369, 0]
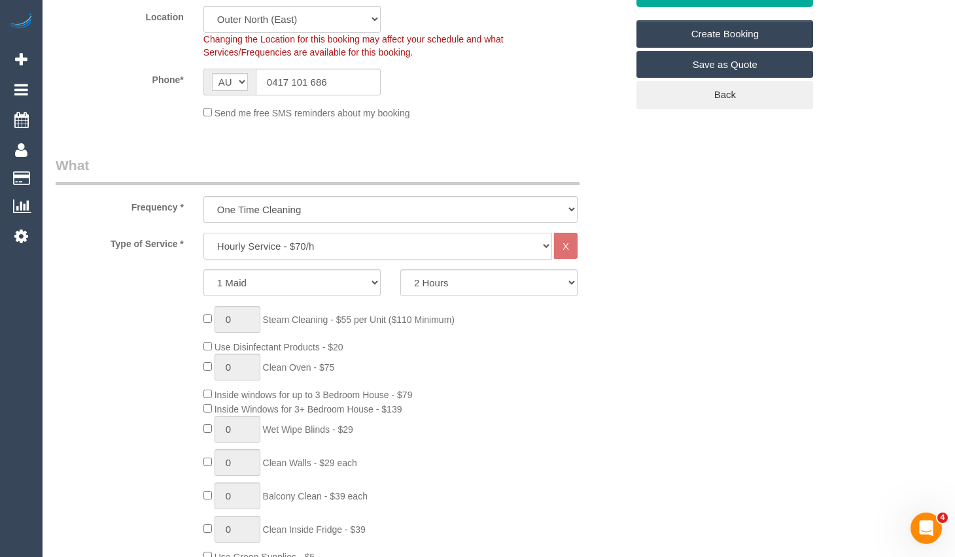
drag, startPoint x: 428, startPoint y: 247, endPoint x: 435, endPoint y: 241, distance: 8.8
click at [428, 247] on select "Hourly Service - $70/h Hourly Service - $65/h Hourly Service - $60/h Hourly Ser…" at bounding box center [377, 246] width 348 height 27
click at [203, 233] on select "Hourly Service - $70/h Hourly Service - $65/h Hourly Service - $60/h Hourly Ser…" at bounding box center [377, 246] width 348 height 27
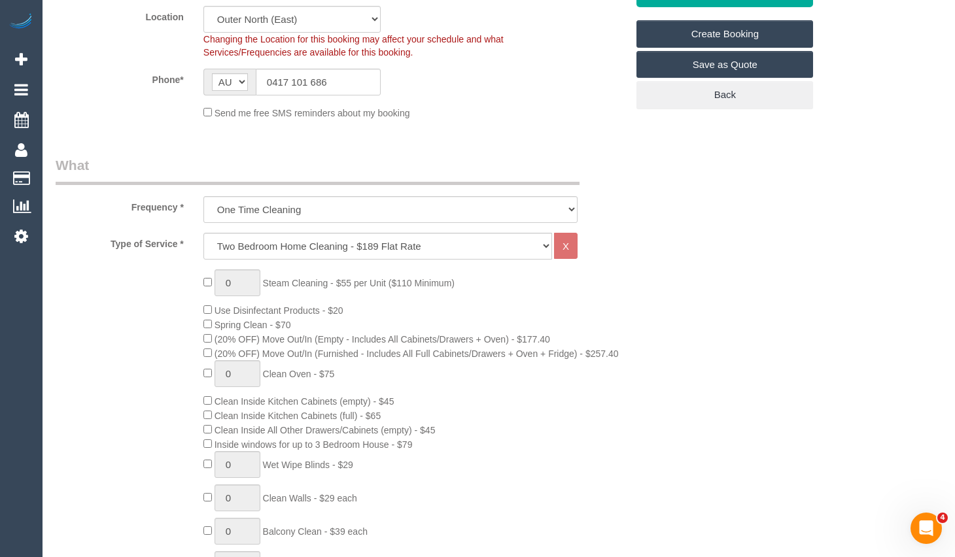
click at [401, 260] on div "Type of Service * Hourly Service - $70/h Hourly Service - $65/h Hourly Service …" at bounding box center [341, 493] width 571 height 521
click at [403, 252] on select "Hourly Service - $70/h Hourly Service - $65/h Hourly Service - $60/h Hourly Ser…" at bounding box center [377, 246] width 348 height 27
select select "209"
click at [203, 233] on select "Hourly Service - $70/h Hourly Service - $65/h Hourly Service - $60/h Hourly Ser…" at bounding box center [377, 246] width 348 height 27
select select "1"
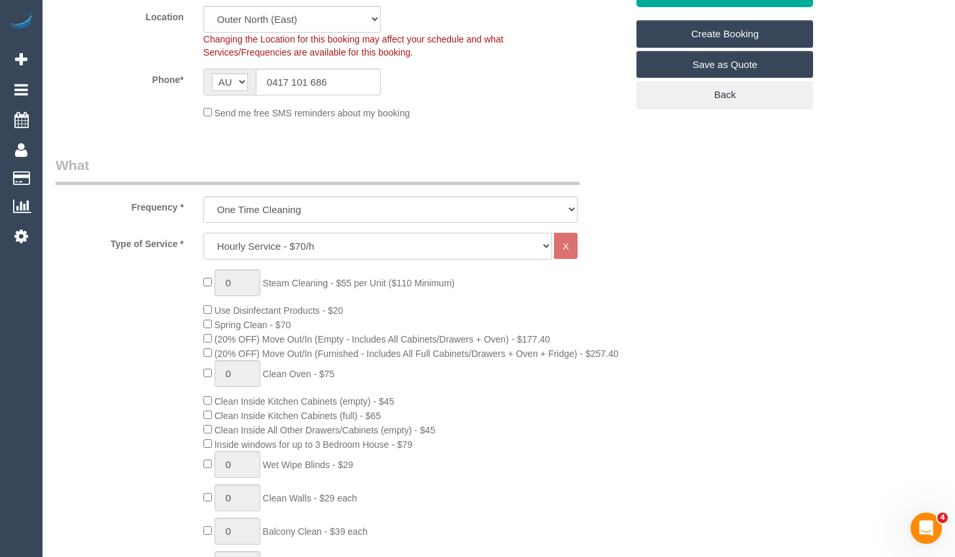
select select "120"
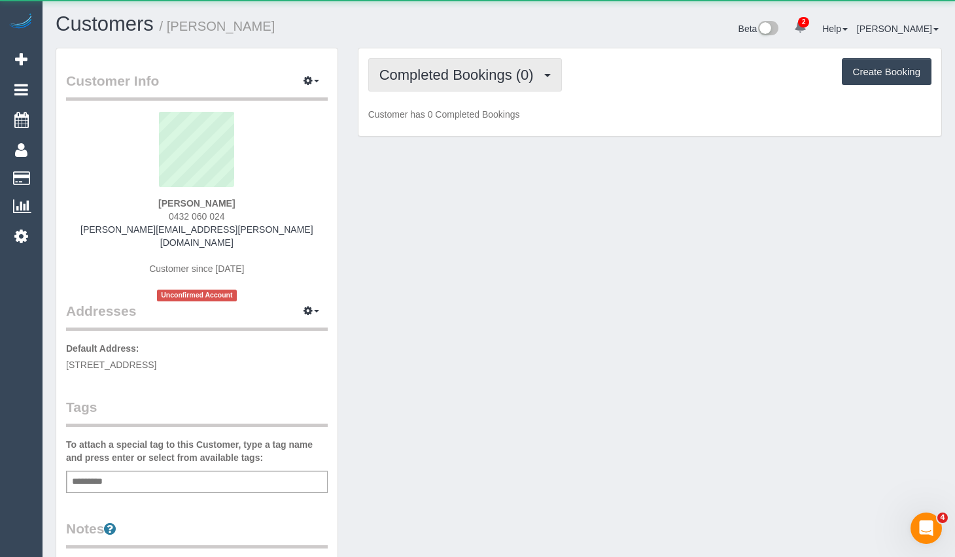
click at [473, 68] on span "Completed Bookings (0)" at bounding box center [459, 75] width 161 height 16
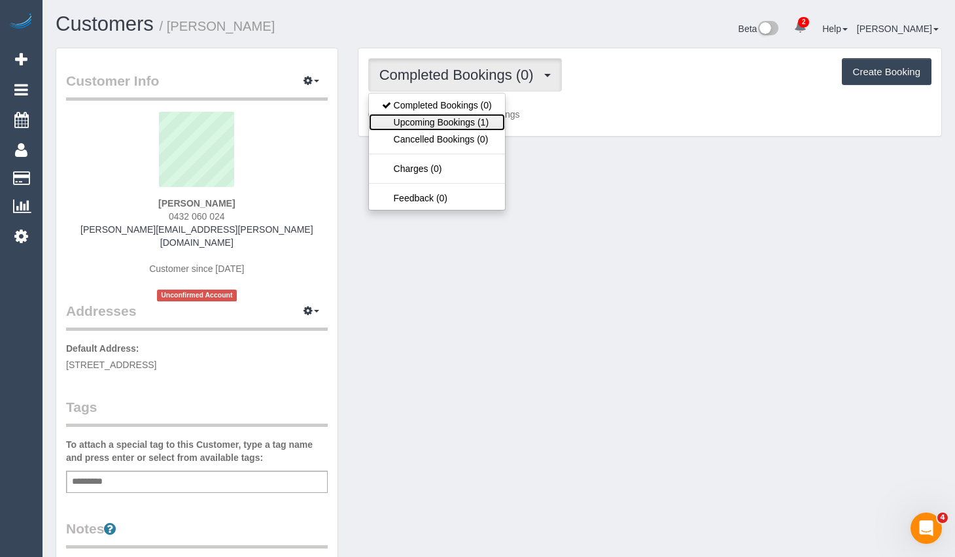
click at [471, 127] on link "Upcoming Bookings (1)" at bounding box center [437, 122] width 136 height 17
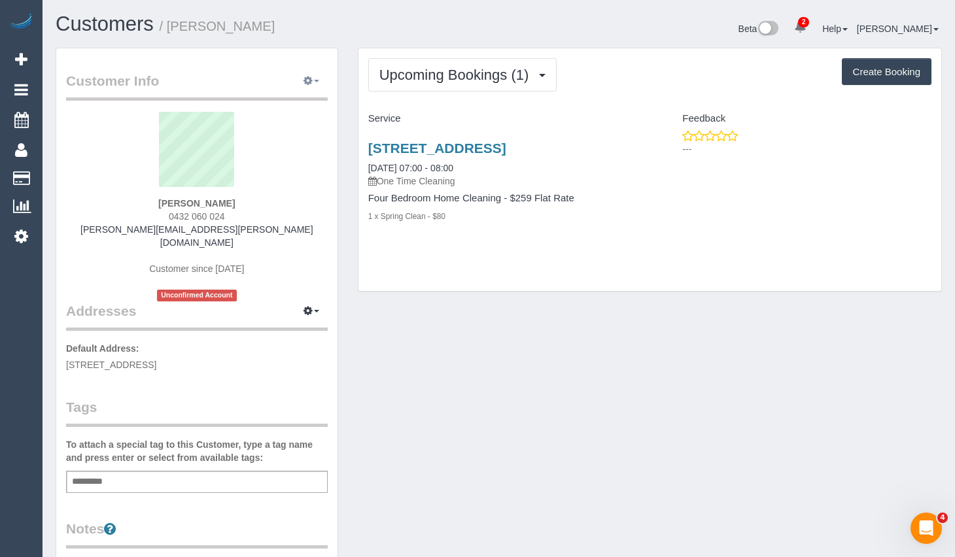
click at [305, 83] on icon "button" at bounding box center [307, 80] width 9 height 8
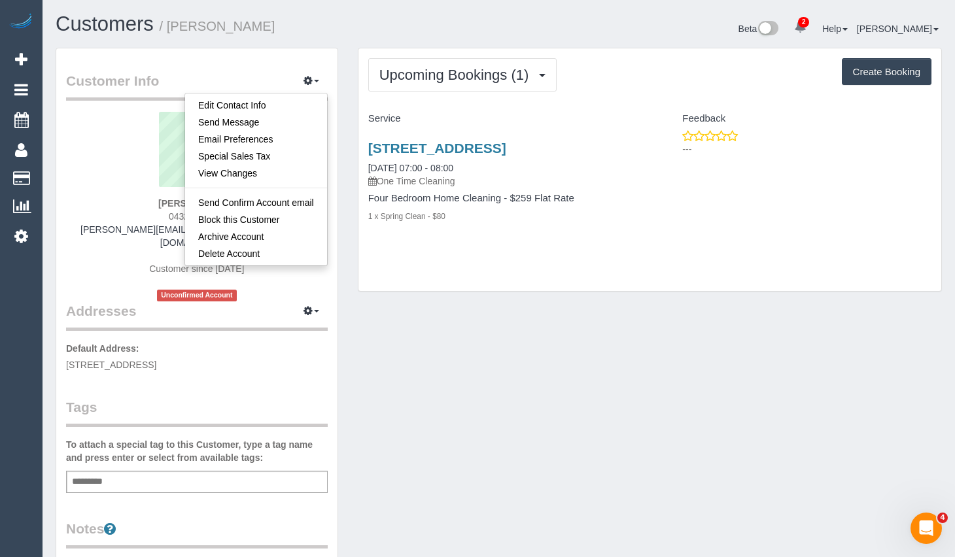
click at [350, 92] on div "Upcoming Bookings (1) Completed Bookings (0) Upcoming Bookings (1) Cancelled Bo…" at bounding box center [649, 177] width 603 height 258
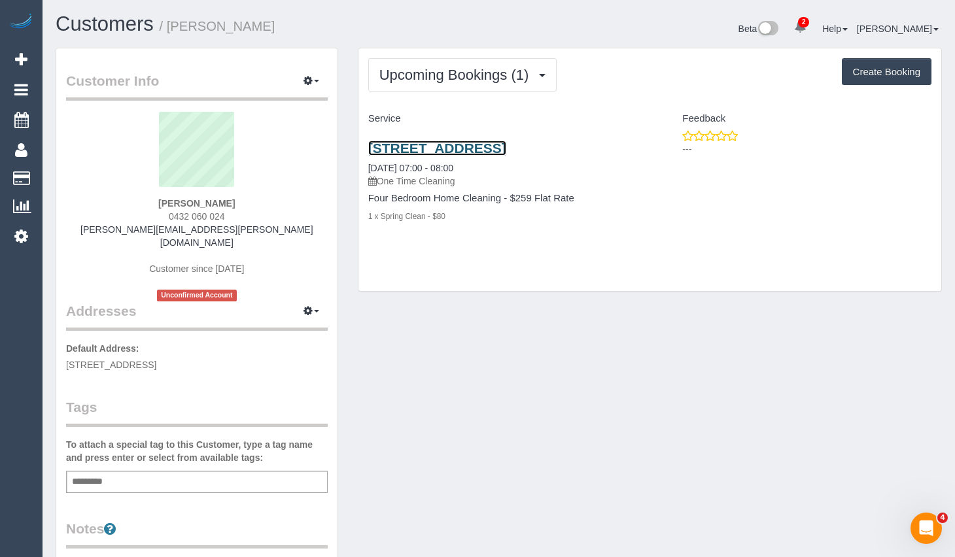
click at [450, 141] on link "2 Lightwood Way, Maidstone, VIC 3012" at bounding box center [437, 148] width 138 height 15
click at [311, 80] on icon "button" at bounding box center [307, 80] width 9 height 8
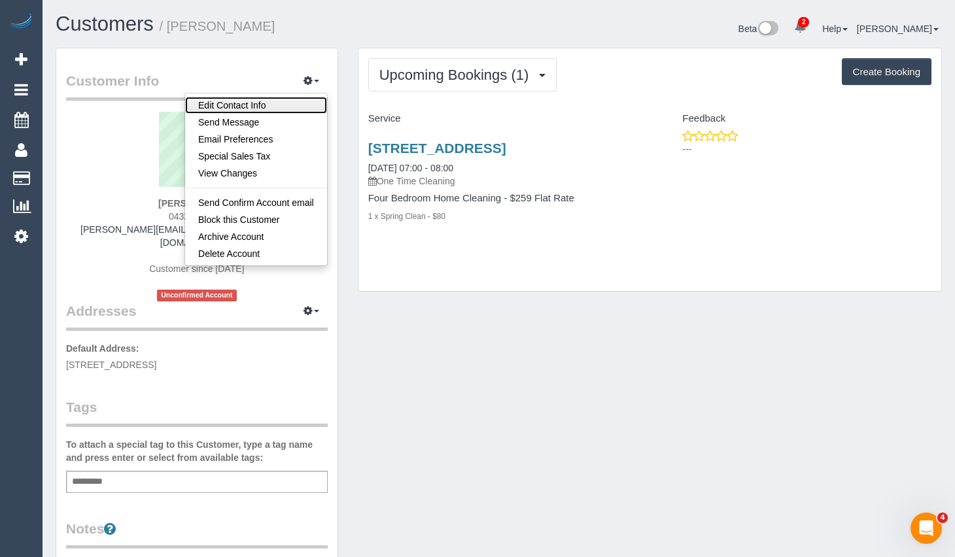
click at [269, 102] on link "Edit Contact Info" at bounding box center [256, 105] width 142 height 17
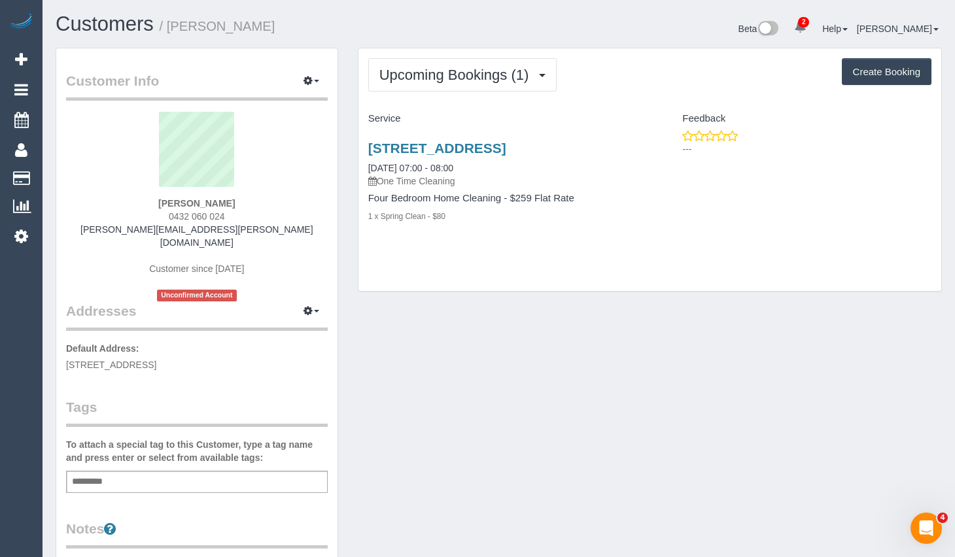
select select "VIC"
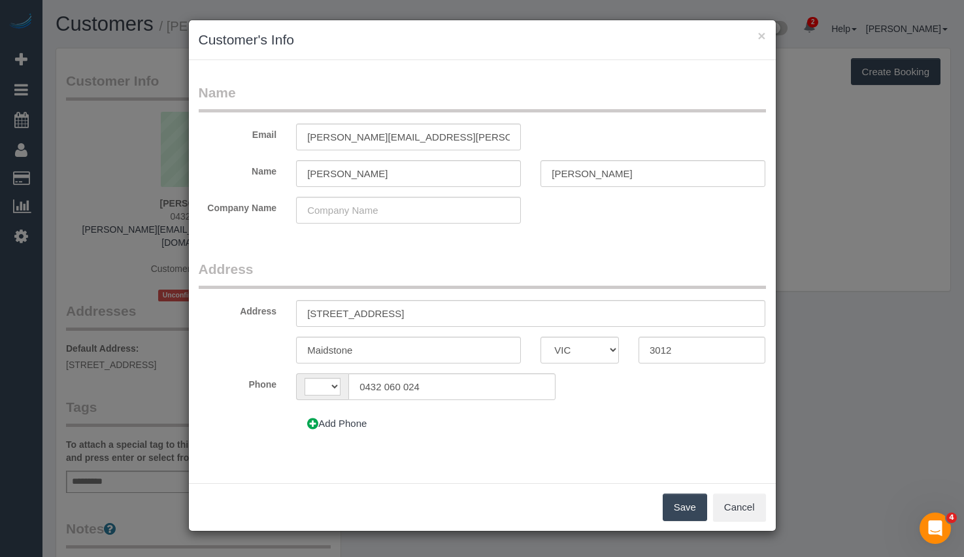
select select "string:AU"
click at [369, 136] on input "[PERSON_NAME][EMAIL_ADDRESS][PERSON_NAME][DOMAIN_NAME]" at bounding box center [408, 137] width 225 height 27
type input "mike.r.stuart@hotmail.com"
click at [513, 250] on form "Name Email mike.r.stuart@hotmail.com Name Mike Stewart Company Name Address Add…" at bounding box center [483, 265] width 568 height 364
drag, startPoint x: 589, startPoint y: 172, endPoint x: 562, endPoint y: 172, distance: 27.5
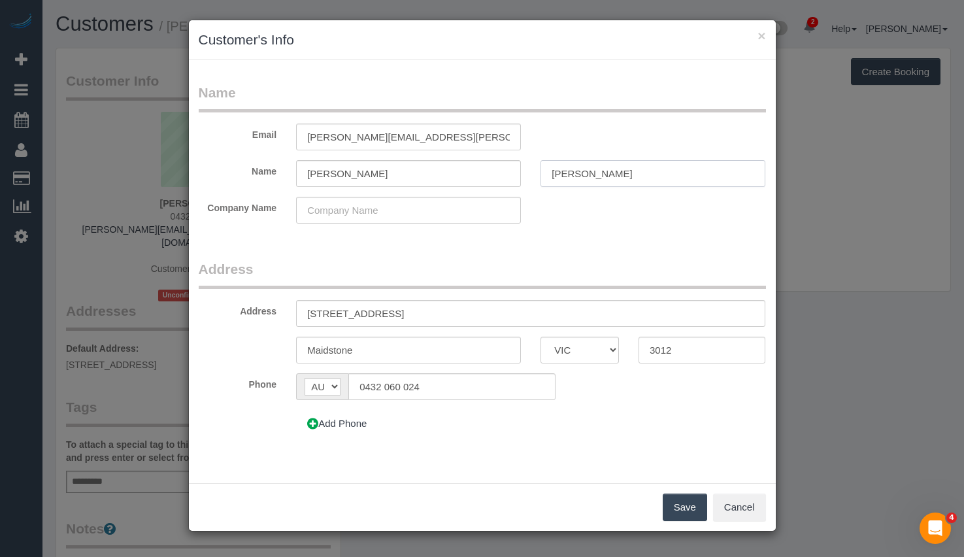
click at [562, 172] on input "Stewart" at bounding box center [653, 173] width 225 height 27
type input "Stuart"
click at [688, 511] on button "Save" at bounding box center [685, 507] width 44 height 27
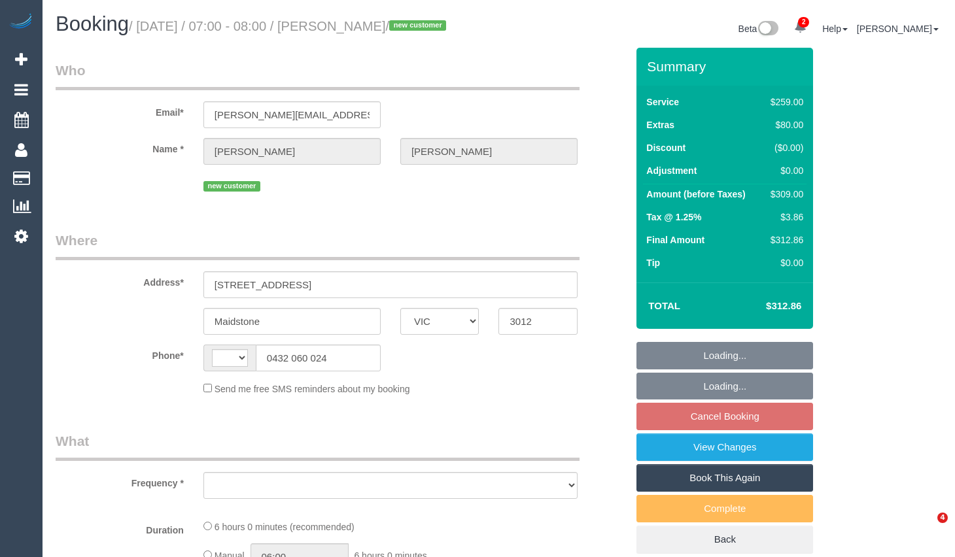
select select "VIC"
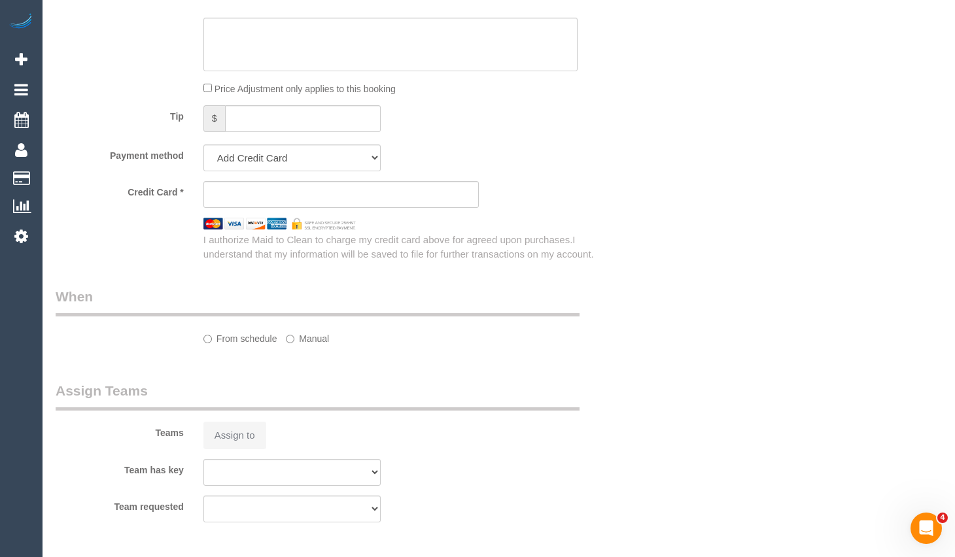
select select "object:317"
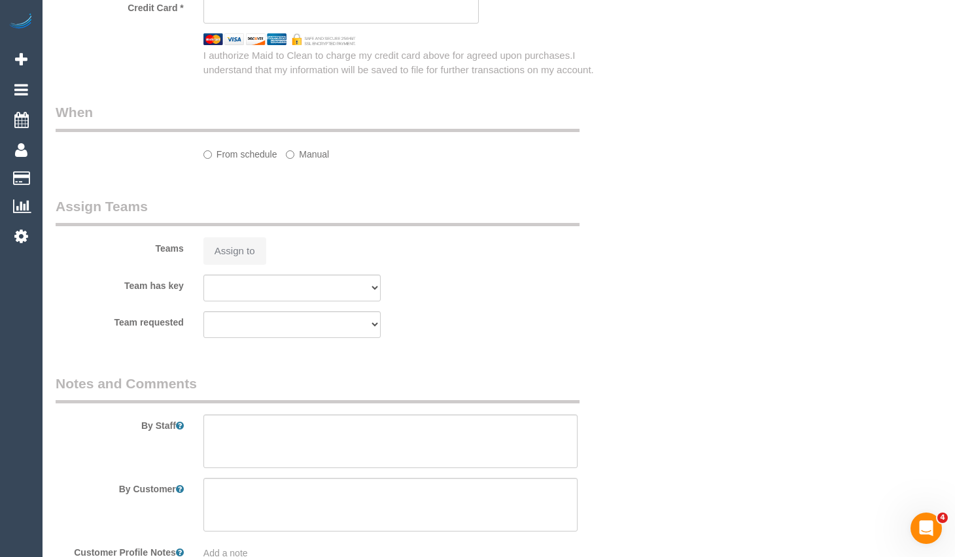
select select "string:AU"
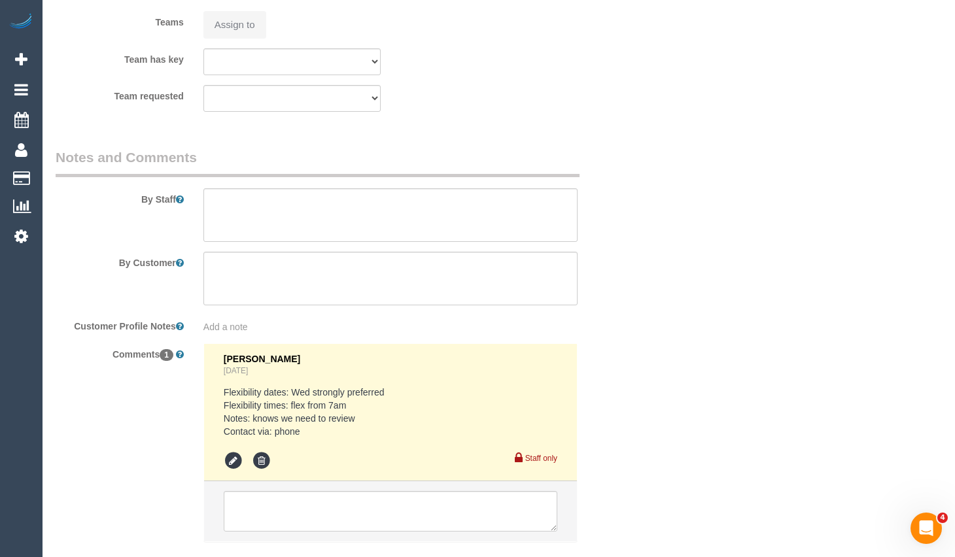
select select "string:stripe-pm_1RwGHu2GScqysDRVaqGgx1Tp"
select select "number:28"
select select "number:14"
select select "number:19"
select select "number:24"
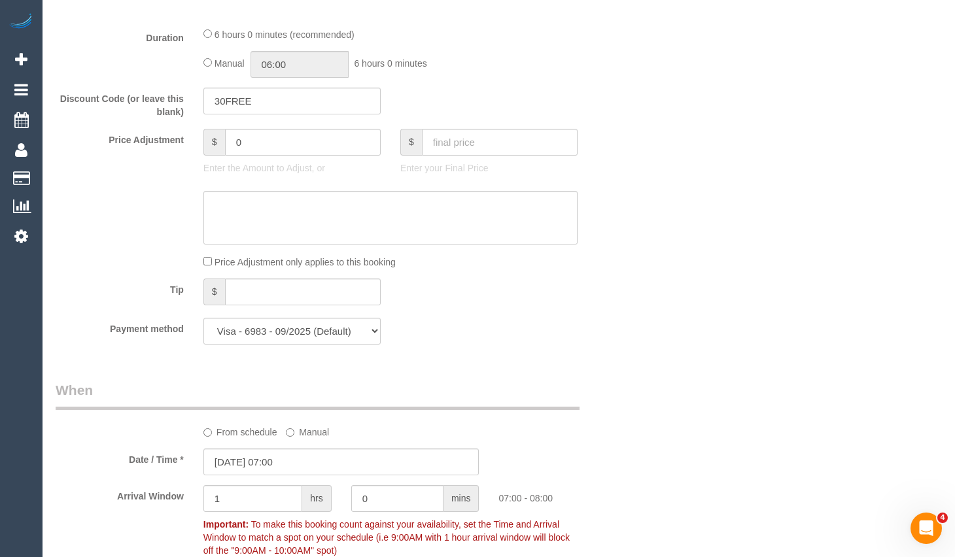
select select "object:1534"
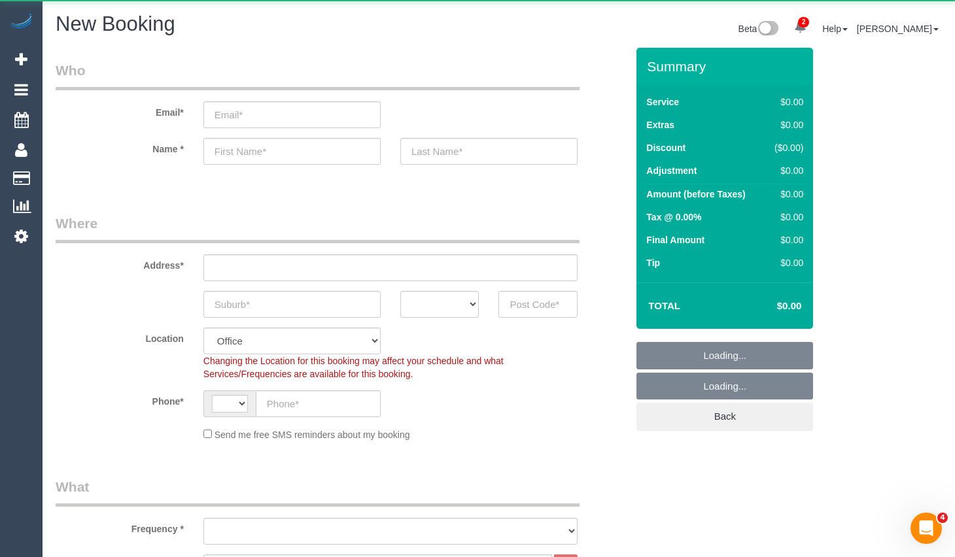
select select "string:AU"
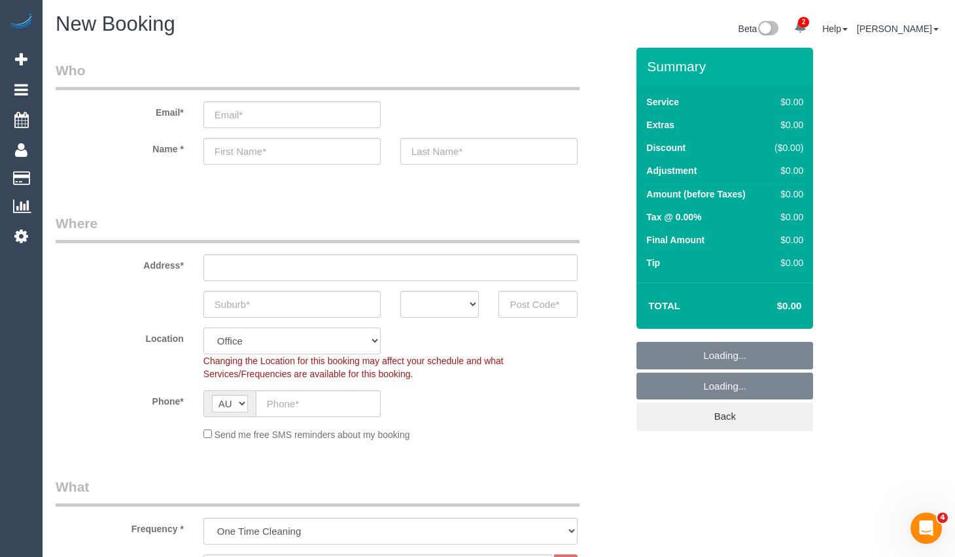
click at [328, 328] on select "Office [GEOGRAPHIC_DATA] (North) East (South) [GEOGRAPHIC_DATA] (East) [GEOGRAP…" at bounding box center [291, 341] width 177 height 27
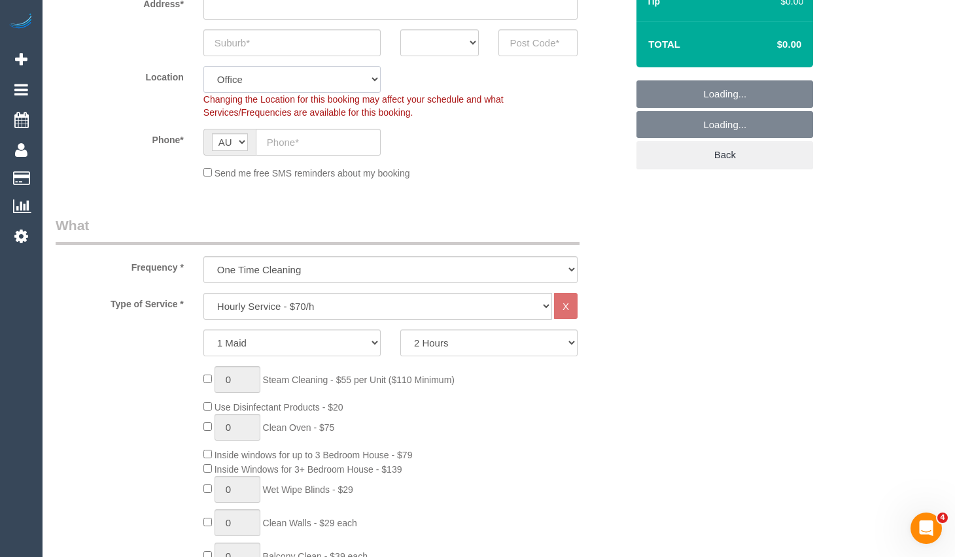
select select "object:2874"
select select "63"
click at [203, 66] on select "Office [GEOGRAPHIC_DATA] (North) East (South) [GEOGRAPHIC_DATA] (East) [GEOGRAP…" at bounding box center [291, 79] width 177 height 27
click at [325, 310] on select "Hourly Service - $70/h Hourly Service - $65/h Hourly Service - $60/h Hourly Ser…" at bounding box center [377, 306] width 348 height 27
select select "object:2881"
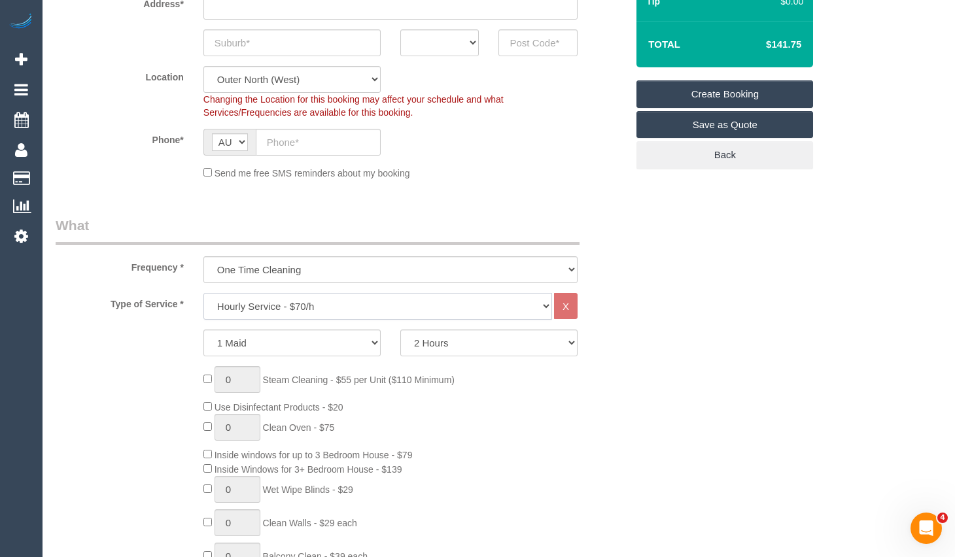
select select "211"
click at [203, 293] on select "Hourly Service - $70/h Hourly Service - $65/h Hourly Service - $60/h Hourly Ser…" at bounding box center [377, 306] width 348 height 27
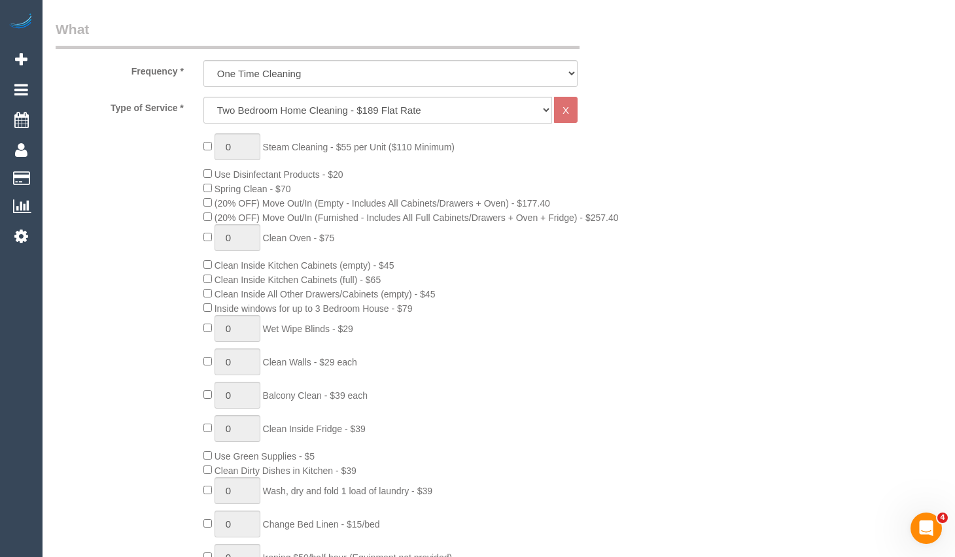
drag, startPoint x: 427, startPoint y: 307, endPoint x: 218, endPoint y: 306, distance: 208.6
click at [218, 306] on div "0 Steam Cleaning - $55 per Unit ($110 Minimum) Use Disinfectant Products - $20 …" at bounding box center [415, 362] width 443 height 458
copy span "Inside windows for up to 3 Bedroom House - $79"
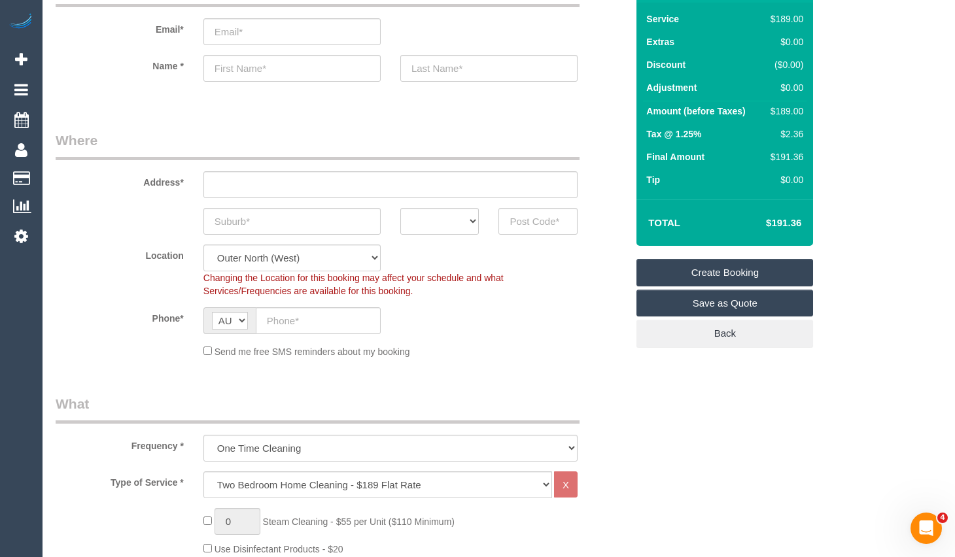
scroll to position [65, 0]
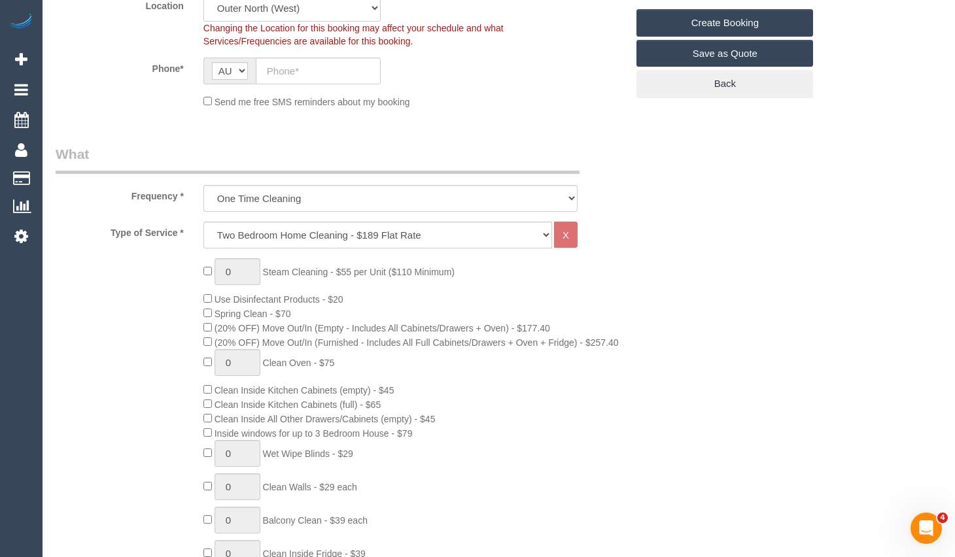
scroll to position [523, 0]
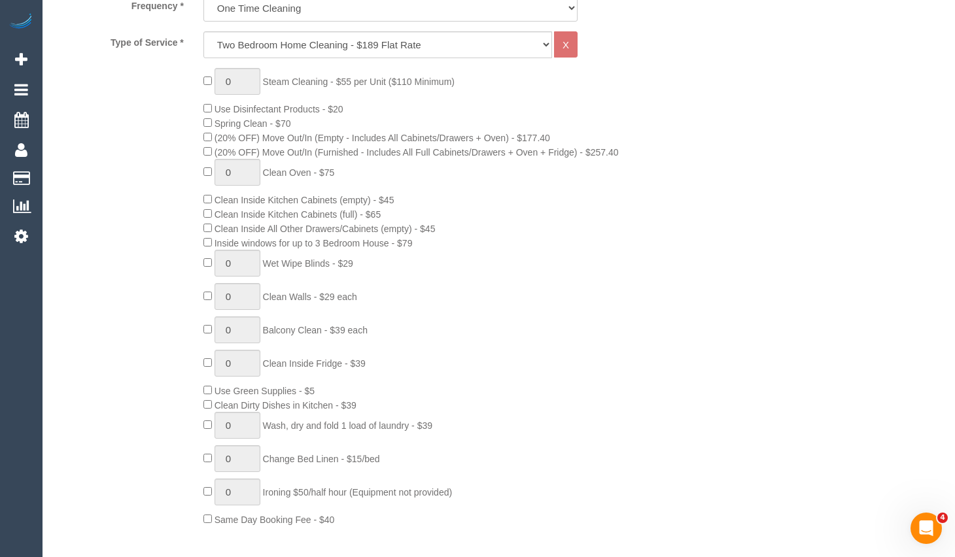
drag, startPoint x: 695, startPoint y: 277, endPoint x: 717, endPoint y: 270, distance: 23.2
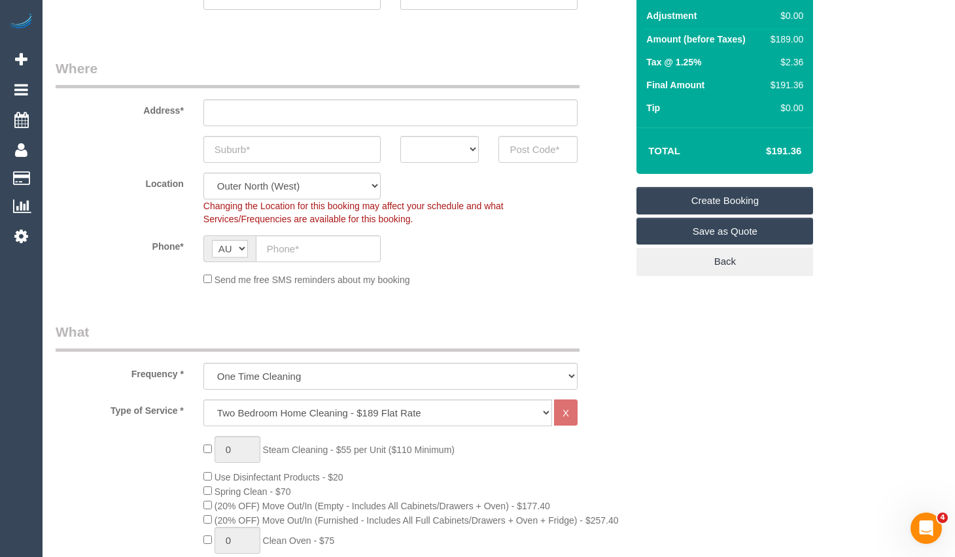
scroll to position [131, 0]
